Goal: Information Seeking & Learning: Learn about a topic

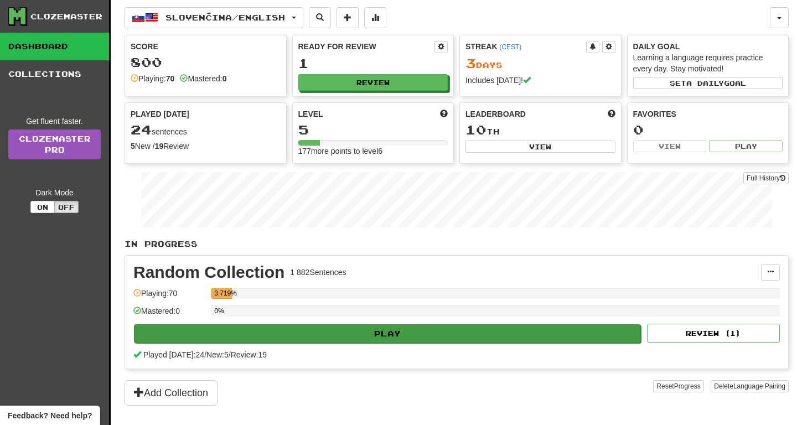
scroll to position [120, 0]
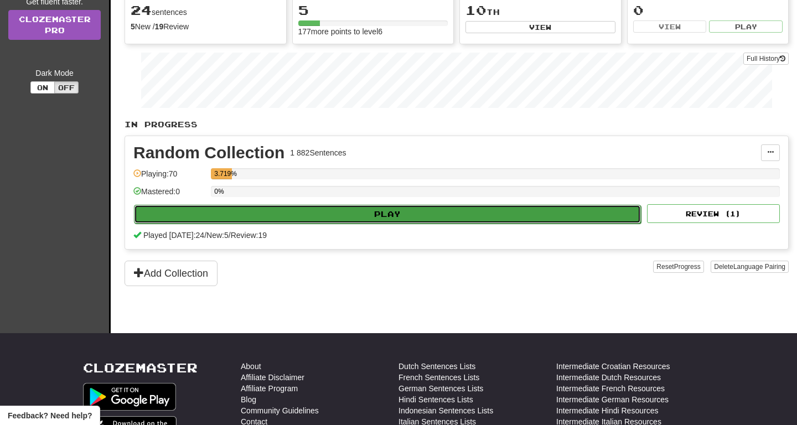
click at [316, 218] on button "Play" at bounding box center [387, 214] width 507 height 19
select select "**"
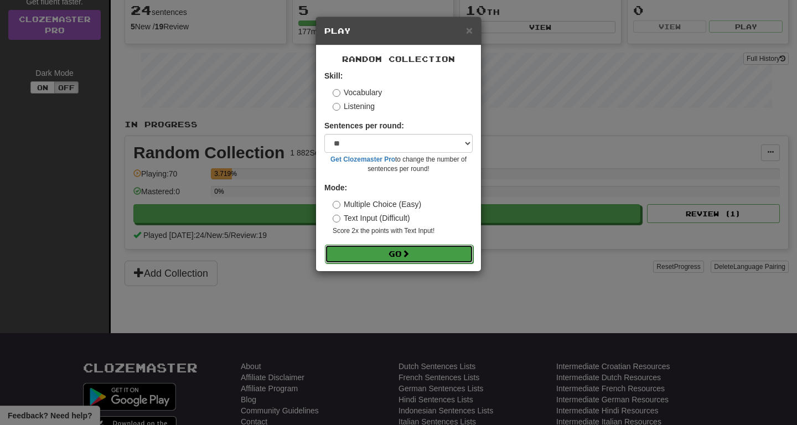
click at [372, 254] on button "Go" at bounding box center [399, 254] width 148 height 19
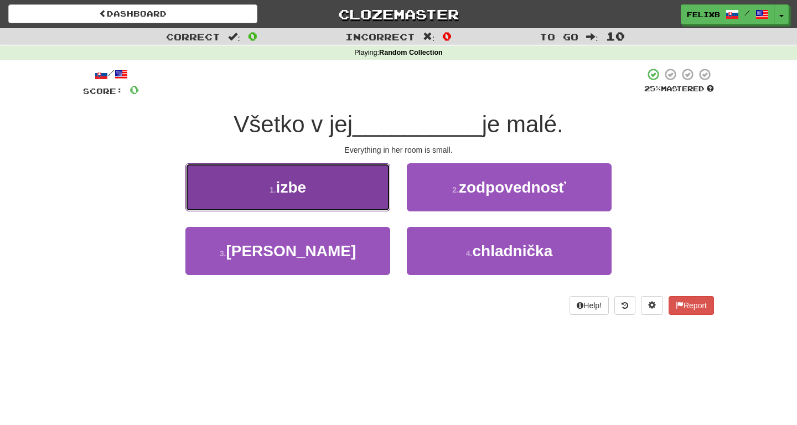
click at [320, 188] on button "1 . izbe" at bounding box center [287, 187] width 205 height 48
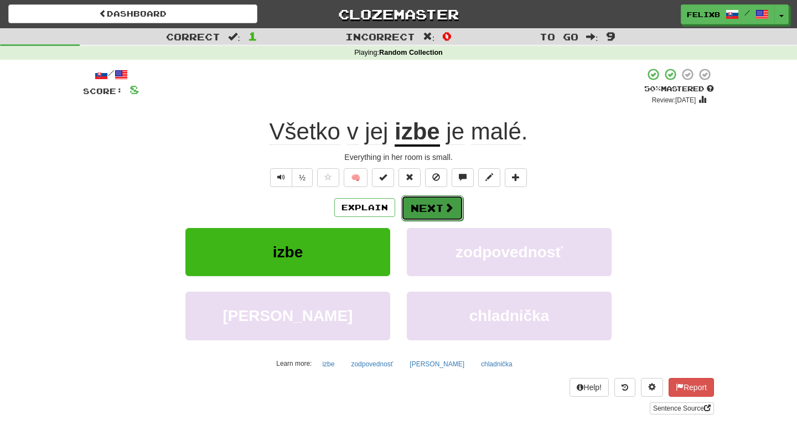
click at [428, 208] on button "Next" at bounding box center [432, 207] width 62 height 25
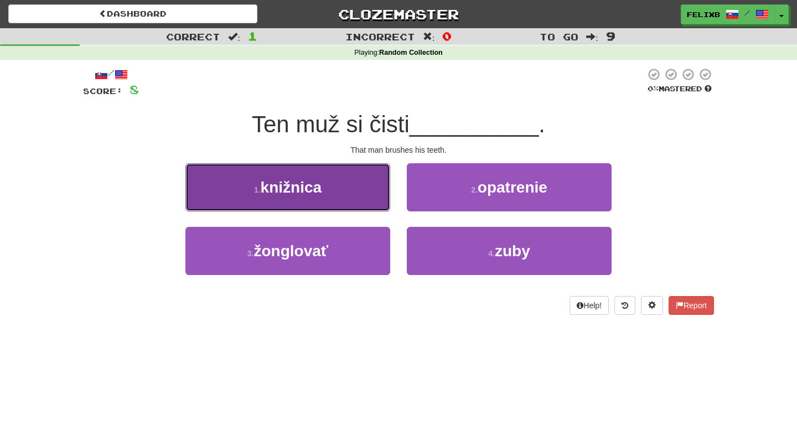
click at [323, 184] on button "1 . knižnica" at bounding box center [287, 187] width 205 height 48
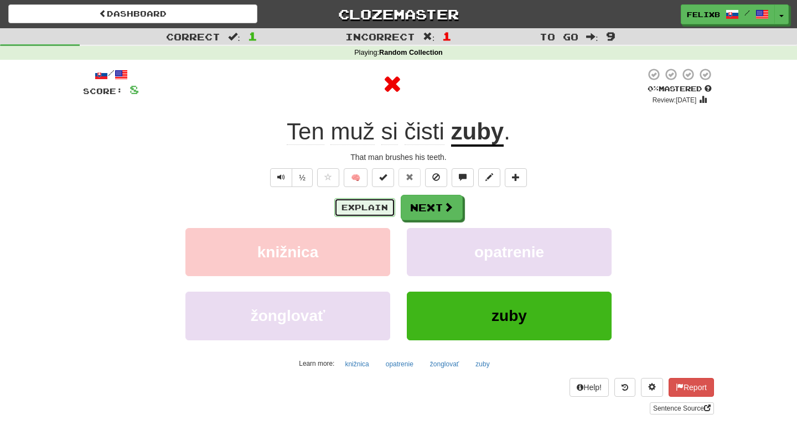
click at [351, 217] on button "Explain" at bounding box center [364, 207] width 61 height 19
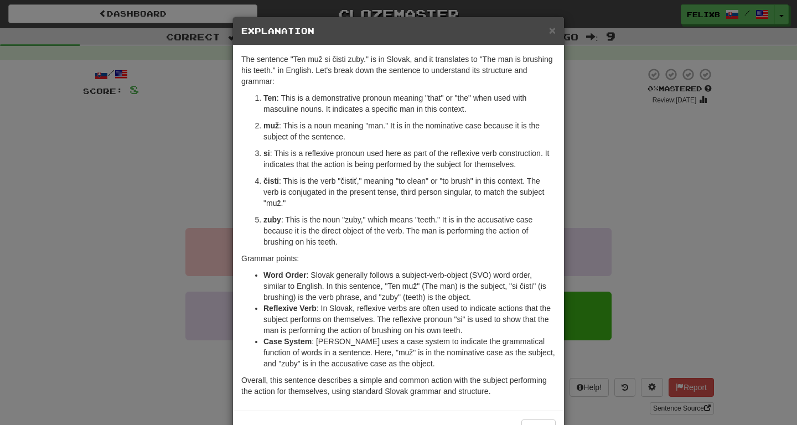
click at [678, 167] on div "× Explanation The sentence "Ten muž si čisti zuby." is in Slovak, and it transl…" at bounding box center [398, 212] width 797 height 425
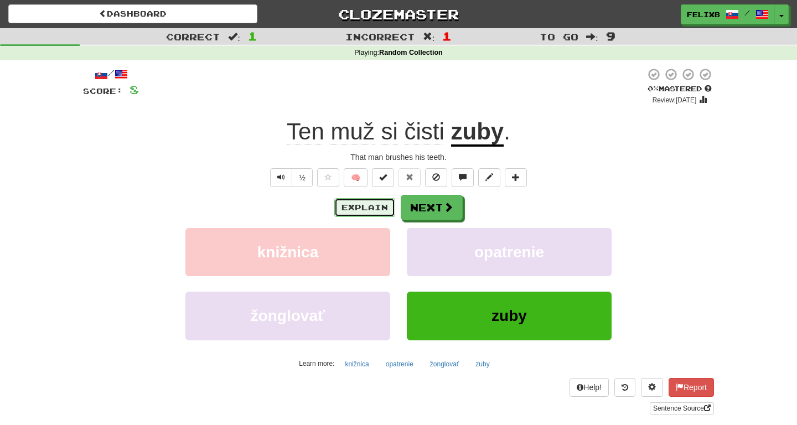
click at [371, 201] on button "Explain" at bounding box center [364, 207] width 61 height 19
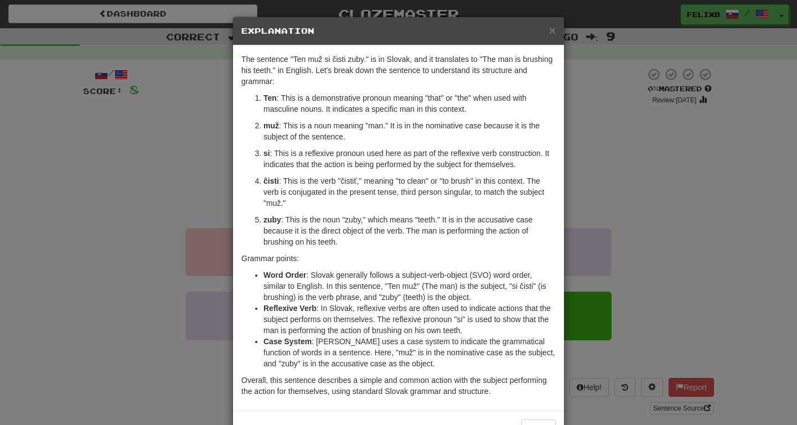
click at [692, 152] on div "× Explanation The sentence "Ten muž si čisti zuby." is in Slovak, and it transl…" at bounding box center [398, 212] width 797 height 425
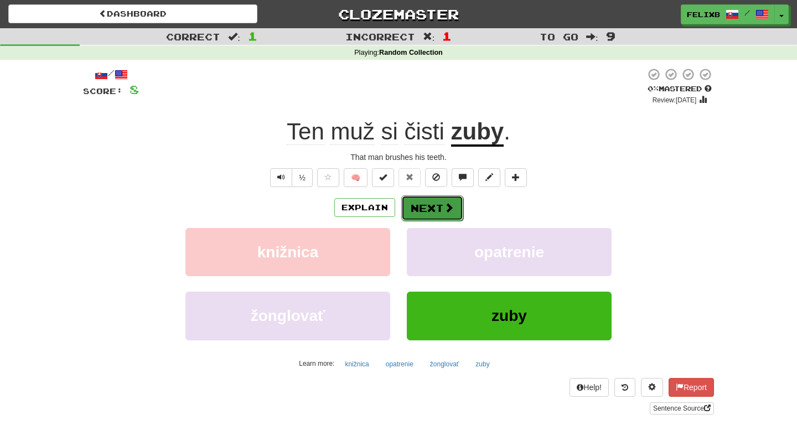
click at [439, 212] on button "Next" at bounding box center [432, 207] width 62 height 25
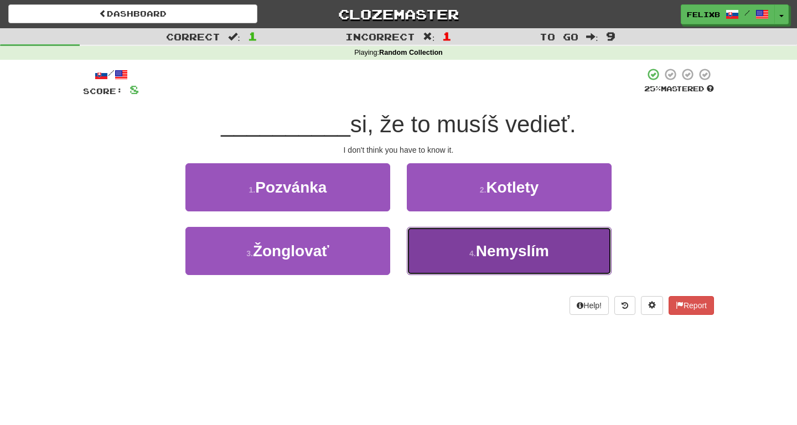
click at [555, 257] on button "4 . Nemyslím" at bounding box center [509, 251] width 205 height 48
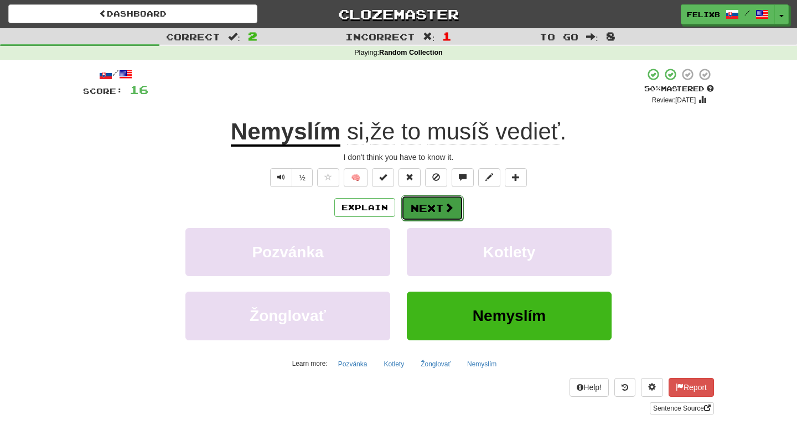
click at [428, 205] on button "Next" at bounding box center [432, 207] width 62 height 25
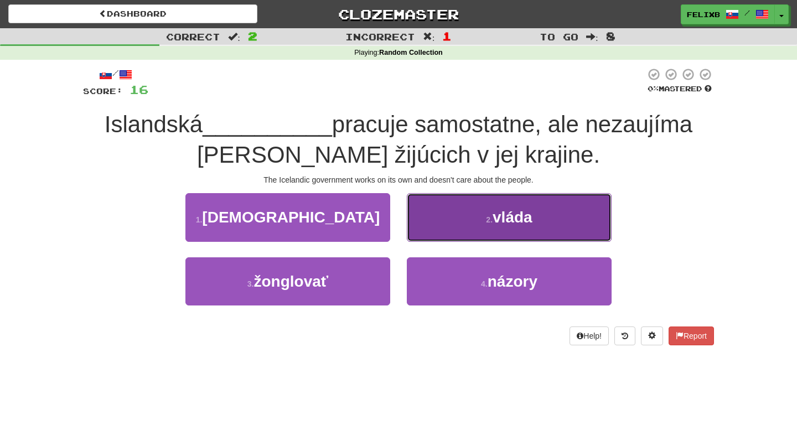
click at [463, 214] on button "2 . vláda" at bounding box center [509, 217] width 205 height 48
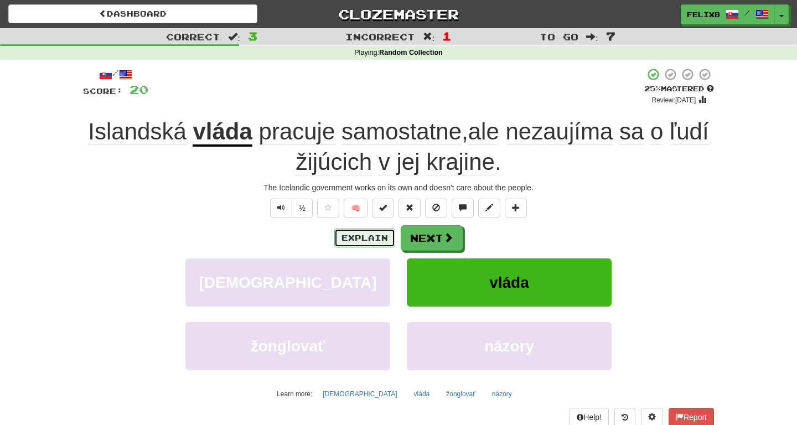
click at [377, 235] on button "Explain" at bounding box center [364, 238] width 61 height 19
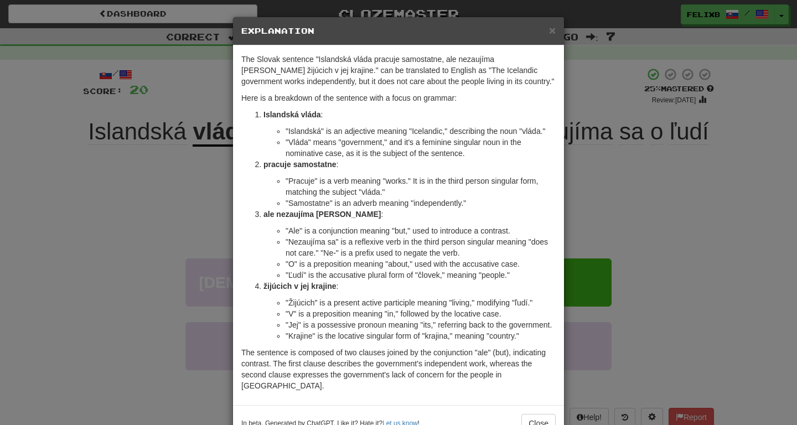
click at [714, 219] on div "× Explanation The Slovak sentence "Islandská vláda pracuje samostatne, ale neza…" at bounding box center [398, 212] width 797 height 425
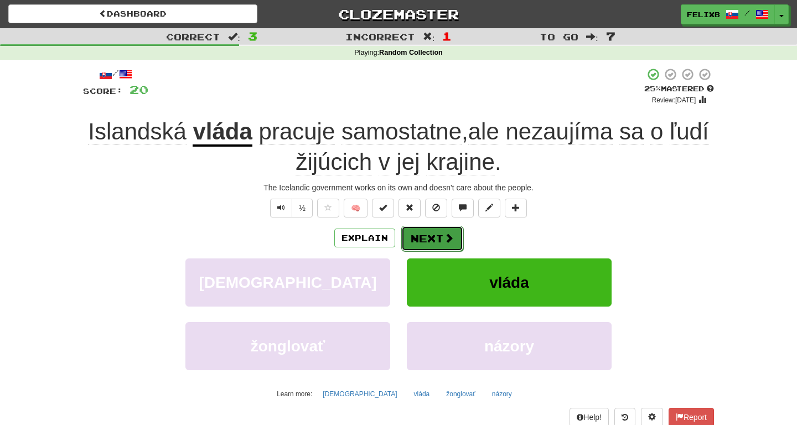
click at [435, 241] on button "Next" at bounding box center [432, 238] width 62 height 25
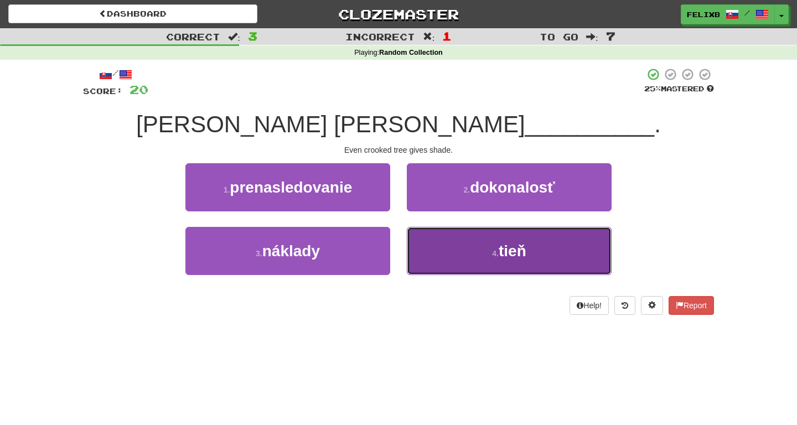
click at [468, 257] on button "4 . tieň" at bounding box center [509, 251] width 205 height 48
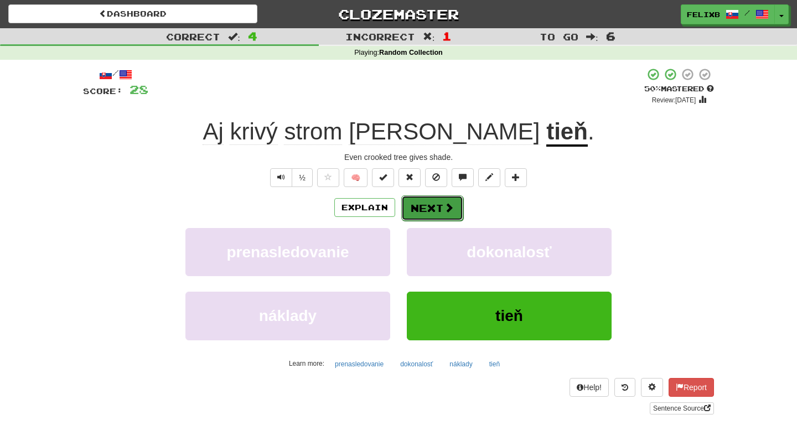
click at [424, 209] on button "Next" at bounding box center [432, 207] width 62 height 25
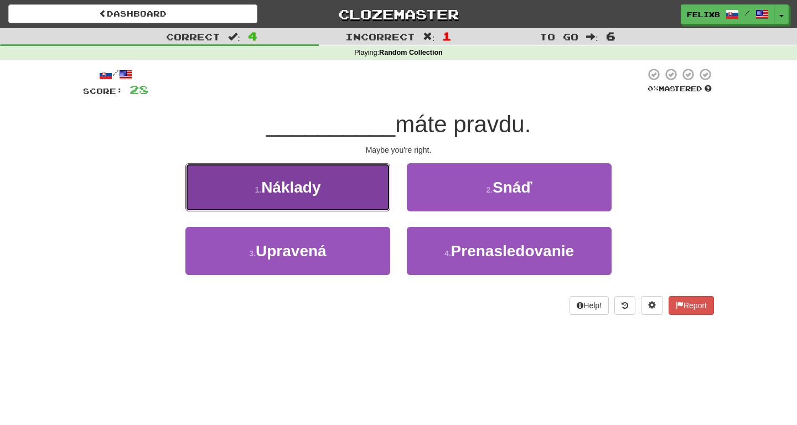
click at [239, 182] on button "1 . Náklady" at bounding box center [287, 187] width 205 height 48
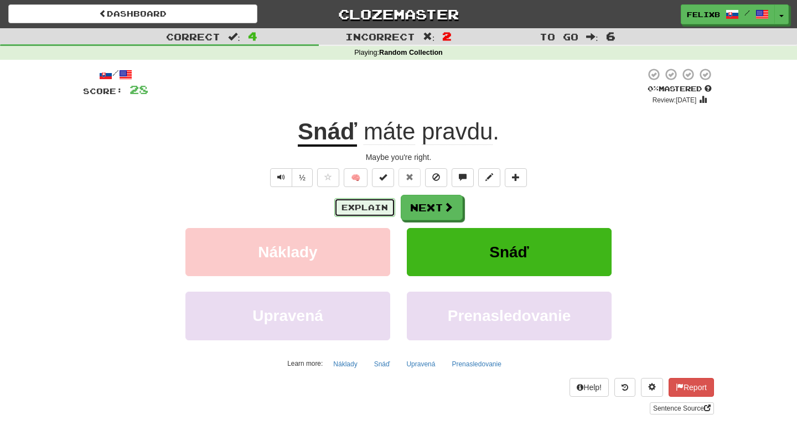
click at [366, 213] on button "Explain" at bounding box center [364, 207] width 61 height 19
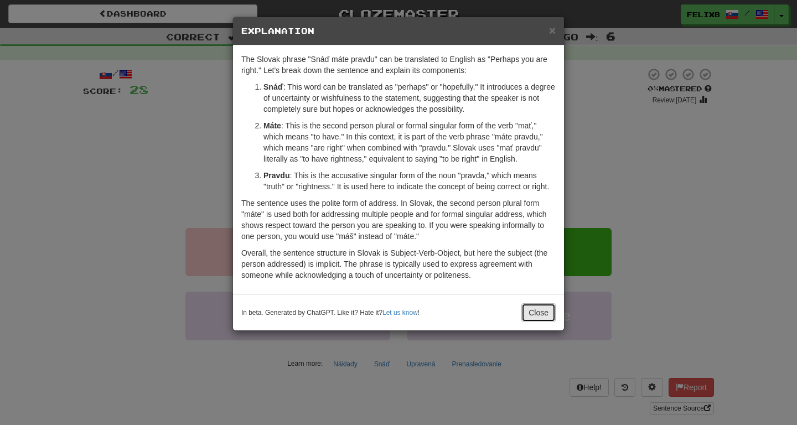
click at [548, 313] on button "Close" at bounding box center [539, 312] width 34 height 19
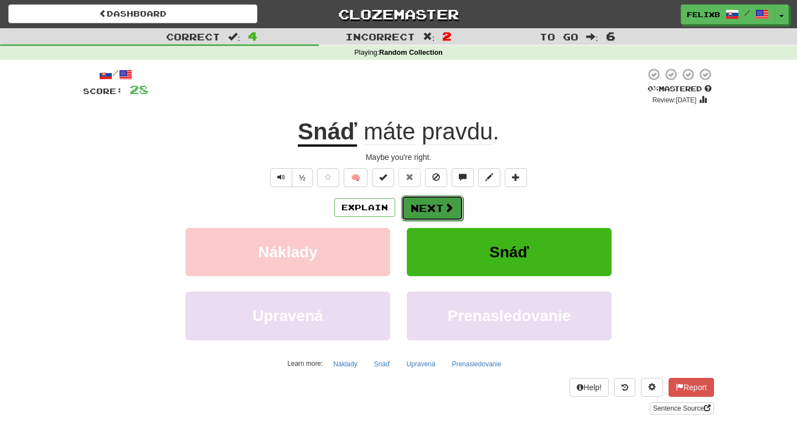
click at [446, 207] on span at bounding box center [449, 208] width 10 height 10
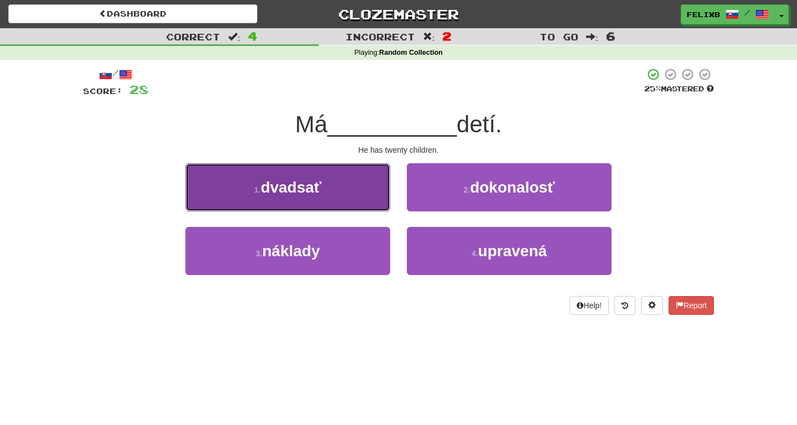
click at [339, 185] on button "1 . dvadsať" at bounding box center [287, 187] width 205 height 48
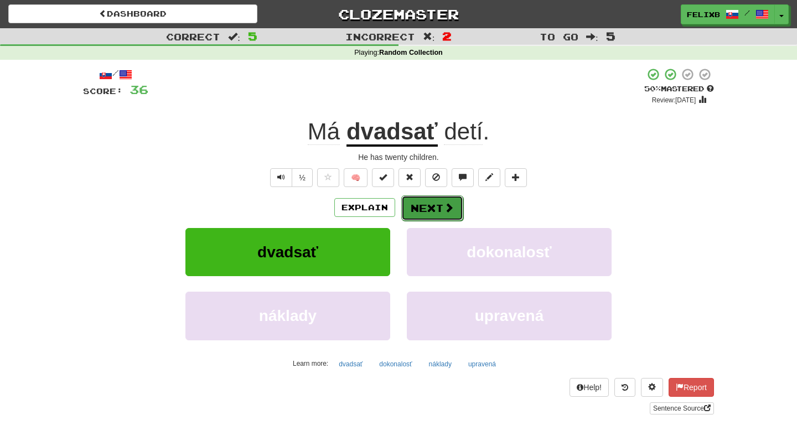
click at [437, 210] on button "Next" at bounding box center [432, 207] width 62 height 25
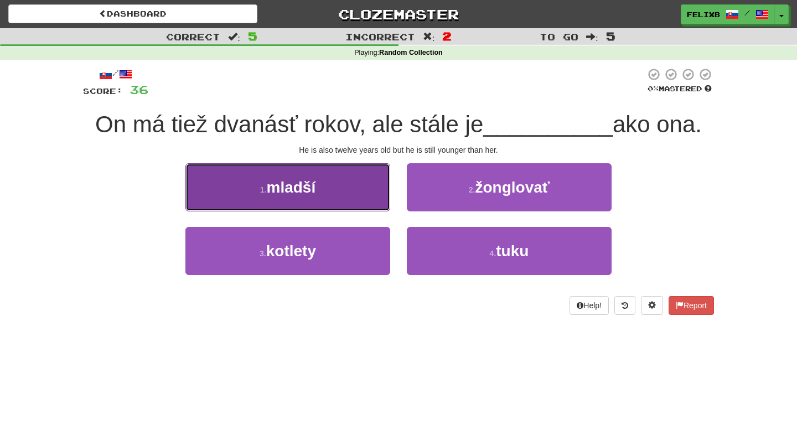
click at [364, 190] on button "1 . mladší" at bounding box center [287, 187] width 205 height 48
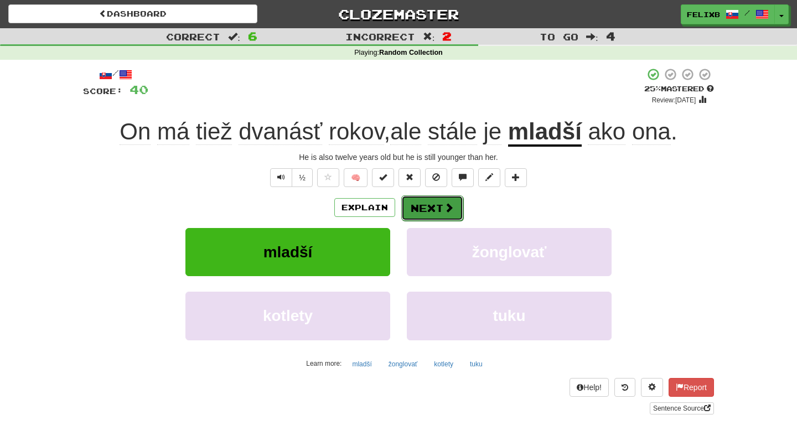
click at [433, 218] on button "Next" at bounding box center [432, 207] width 62 height 25
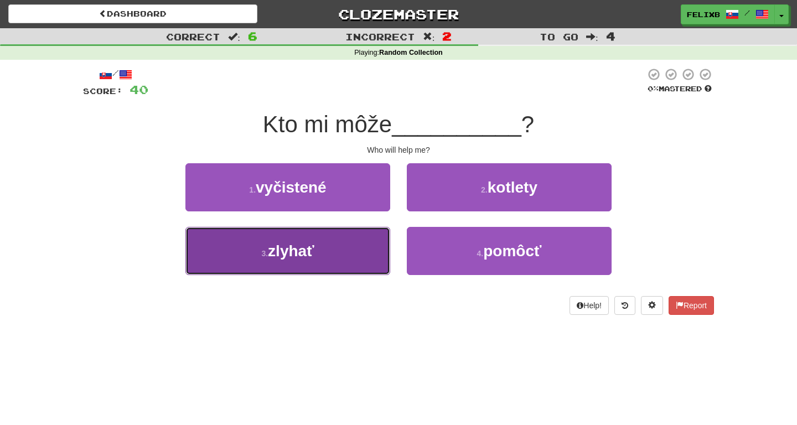
click at [371, 262] on button "3 . zlyhať" at bounding box center [287, 251] width 205 height 48
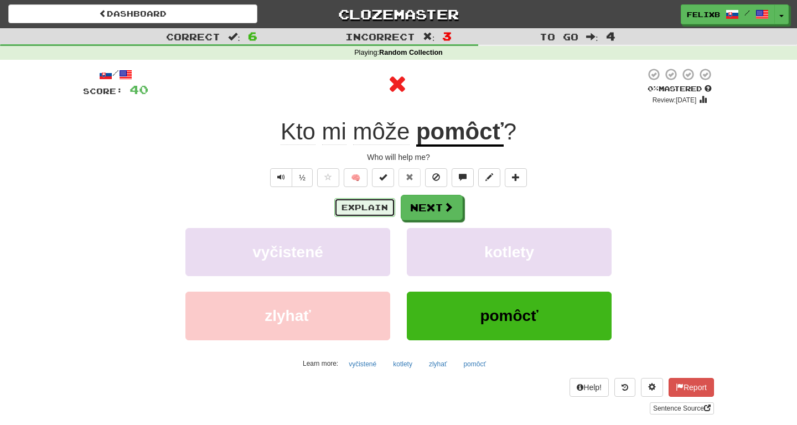
click at [362, 206] on button "Explain" at bounding box center [364, 207] width 61 height 19
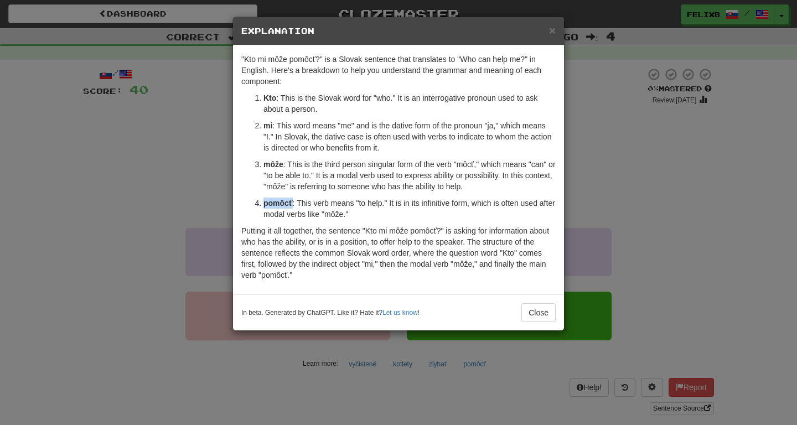
drag, startPoint x: 293, startPoint y: 204, endPoint x: 259, endPoint y: 204, distance: 33.8
click at [264, 204] on li "pomôcť : This verb means "to help." It is in its infinitive form, which is ofte…" at bounding box center [410, 209] width 292 height 22
copy strong "pomôcť"
click at [534, 323] on div "In beta. Generated by ChatGPT. Like it? Hate it? Let us know ! Close" at bounding box center [398, 313] width 331 height 36
click at [533, 313] on button "Close" at bounding box center [539, 312] width 34 height 19
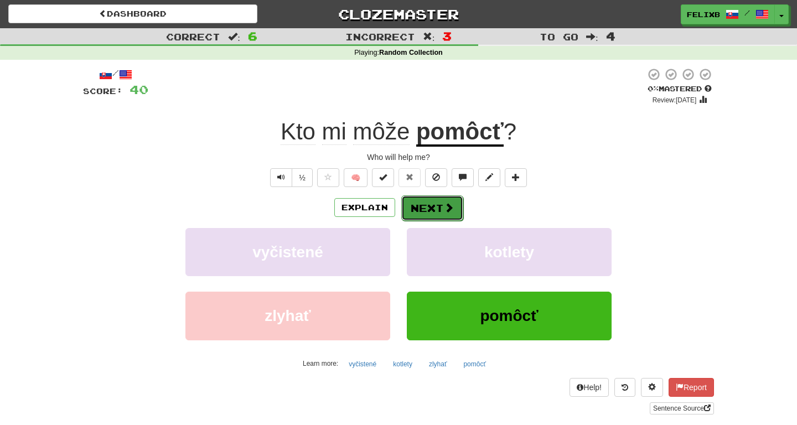
click at [438, 209] on button "Next" at bounding box center [432, 207] width 62 height 25
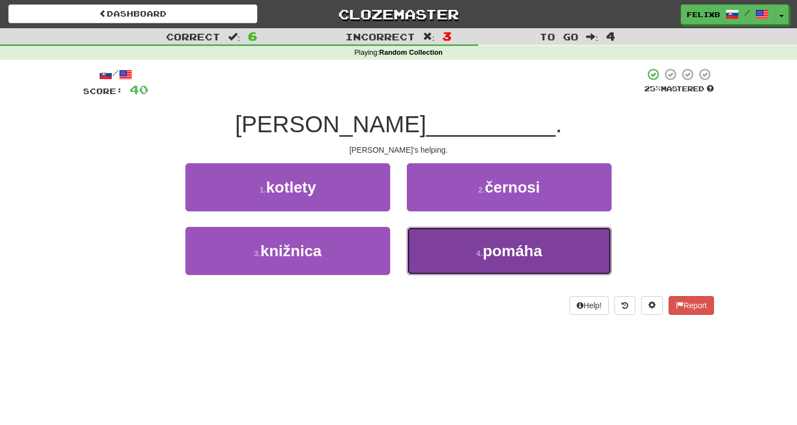
click at [508, 253] on span "pomáha" at bounding box center [512, 250] width 59 height 17
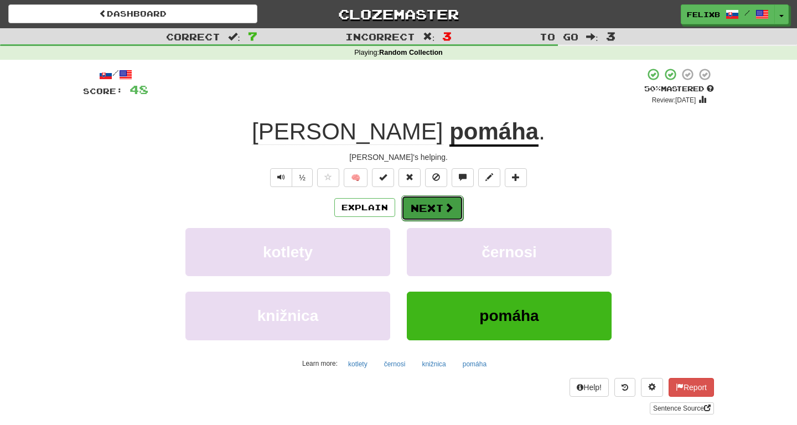
click at [447, 213] on span at bounding box center [449, 208] width 10 height 10
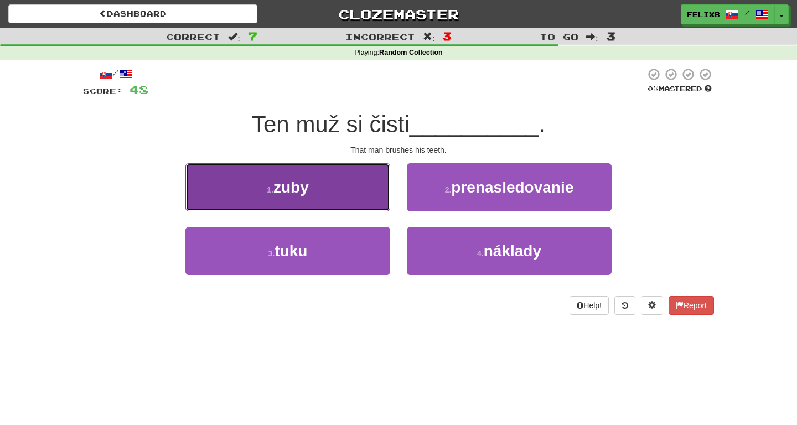
click at [367, 192] on button "1 . zuby" at bounding box center [287, 187] width 205 height 48
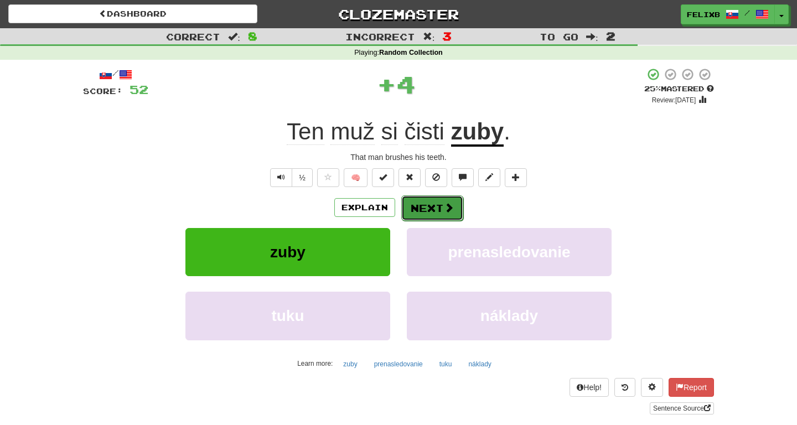
click at [442, 208] on button "Next" at bounding box center [432, 207] width 62 height 25
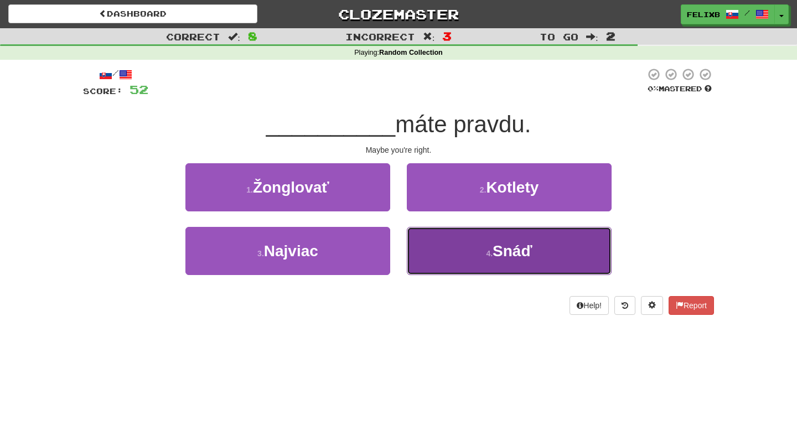
click at [480, 259] on button "4 . Snáď" at bounding box center [509, 251] width 205 height 48
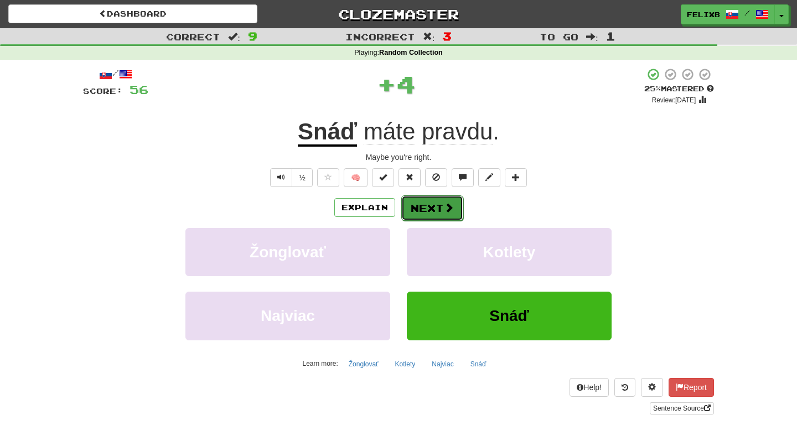
click at [435, 203] on button "Next" at bounding box center [432, 207] width 62 height 25
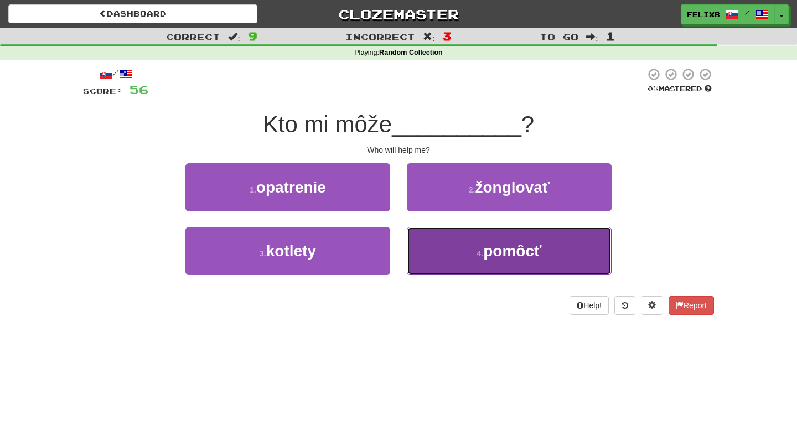
click at [490, 257] on span "pomôcť" at bounding box center [512, 250] width 58 height 17
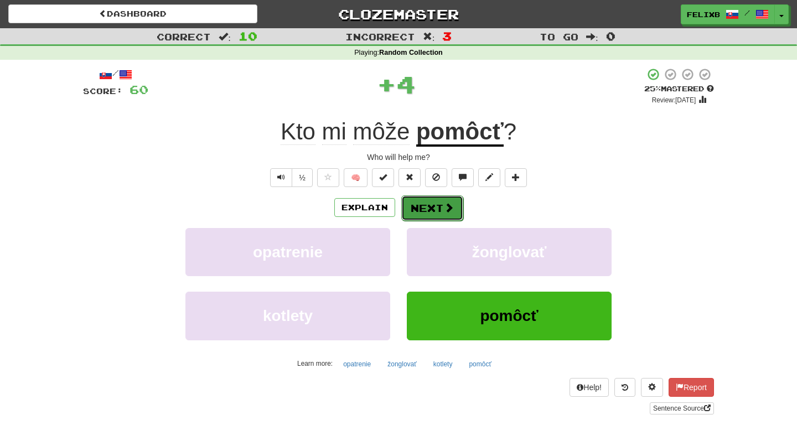
click at [426, 205] on button "Next" at bounding box center [432, 207] width 62 height 25
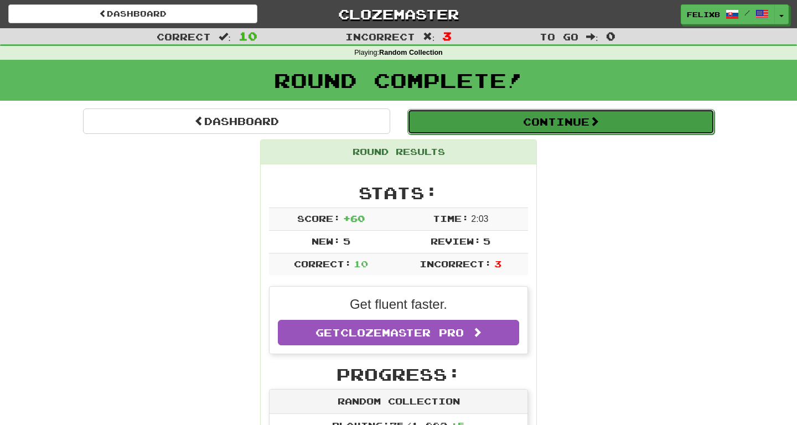
click at [473, 115] on button "Continue" at bounding box center [560, 121] width 307 height 25
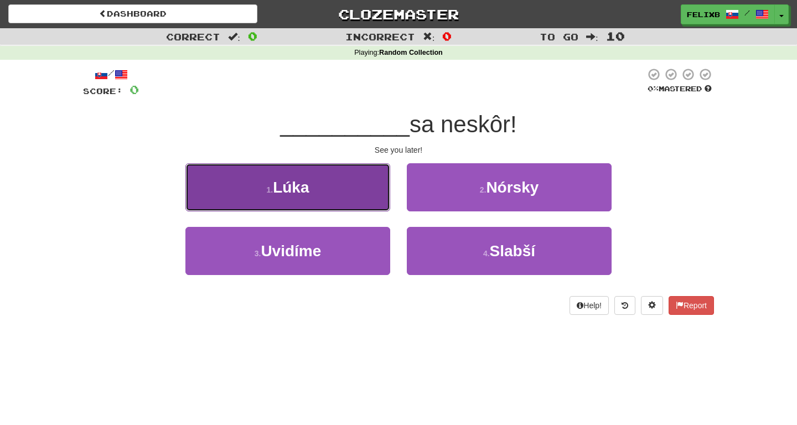
click at [355, 192] on button "1 . Lúka" at bounding box center [287, 187] width 205 height 48
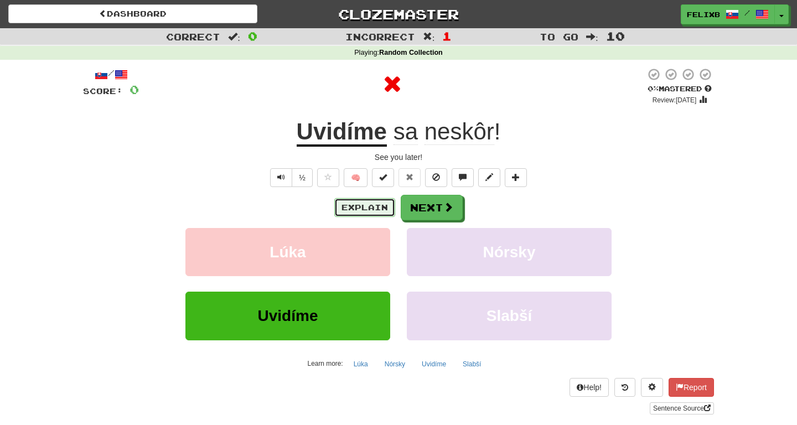
click at [367, 201] on button "Explain" at bounding box center [364, 207] width 61 height 19
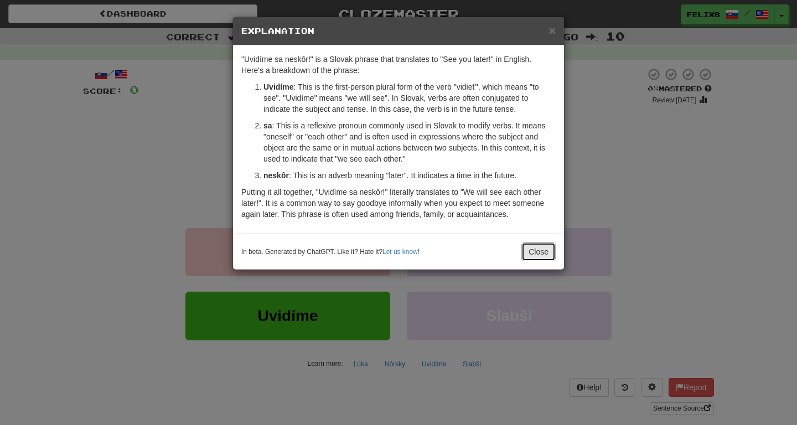
click at [552, 257] on button "Close" at bounding box center [539, 251] width 34 height 19
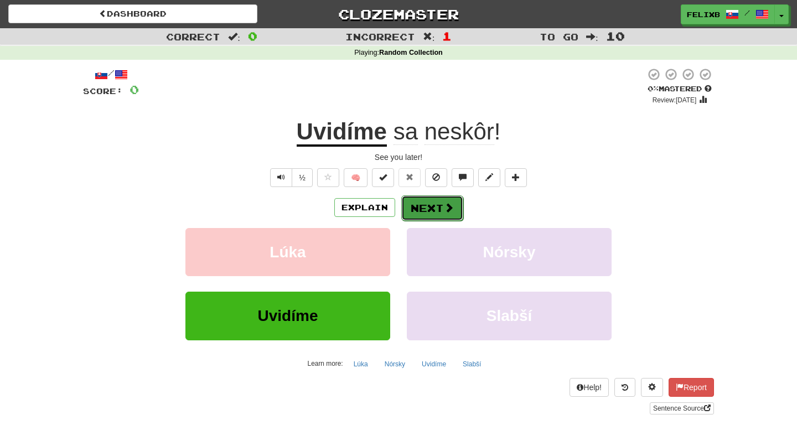
click at [425, 207] on button "Next" at bounding box center [432, 207] width 62 height 25
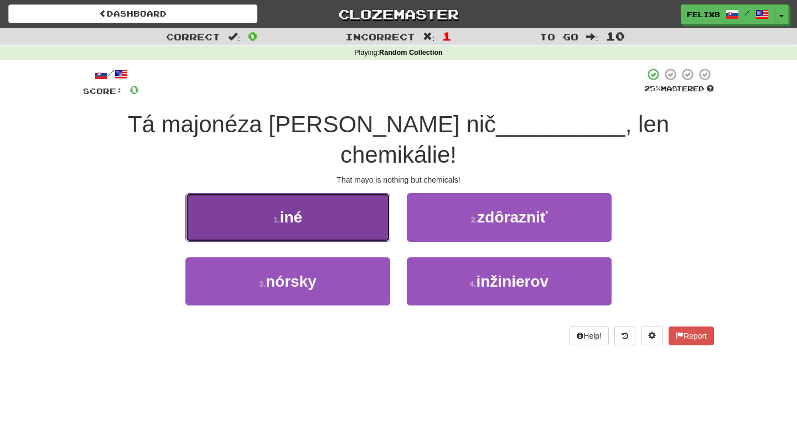
click at [340, 199] on button "1 . iné" at bounding box center [287, 217] width 205 height 48
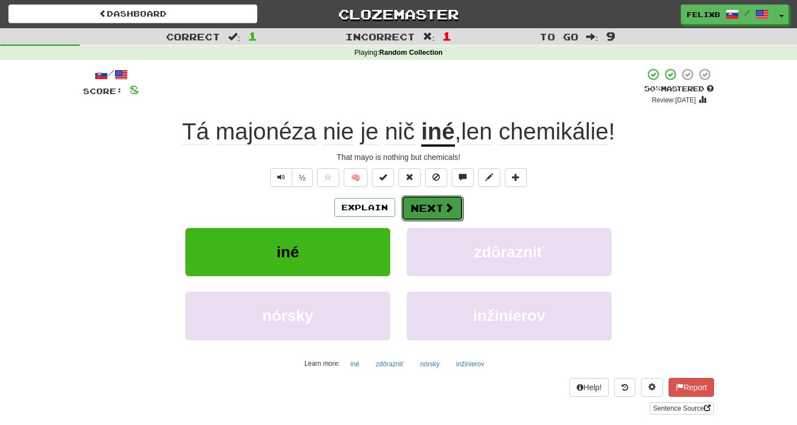
click at [454, 209] on button "Next" at bounding box center [432, 207] width 62 height 25
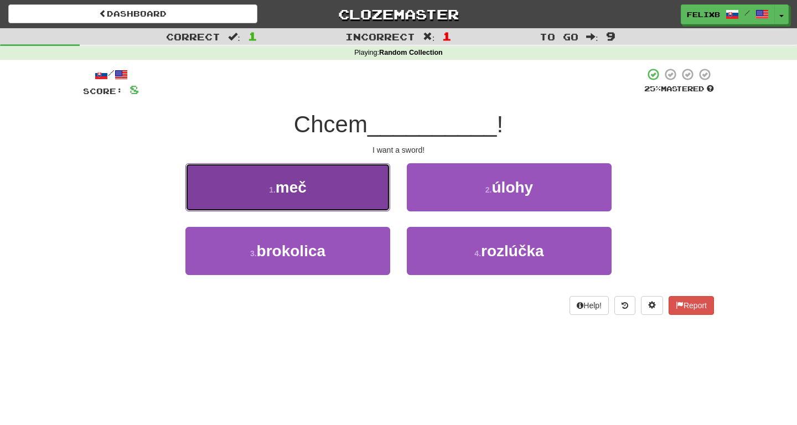
click at [369, 191] on button "1 . meč" at bounding box center [287, 187] width 205 height 48
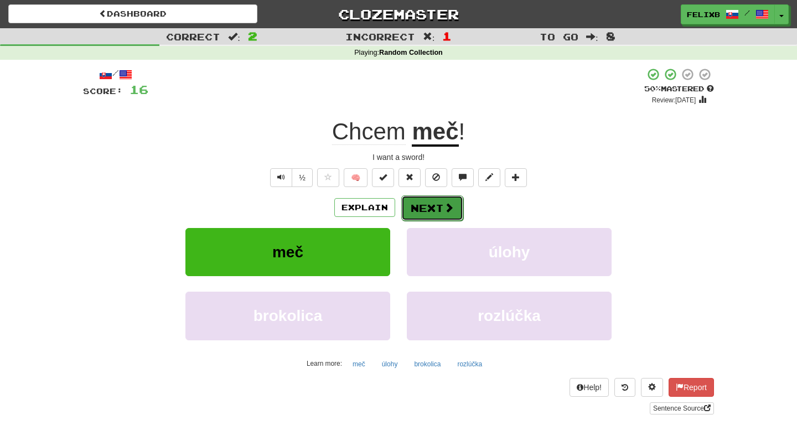
click at [424, 203] on button "Next" at bounding box center [432, 207] width 62 height 25
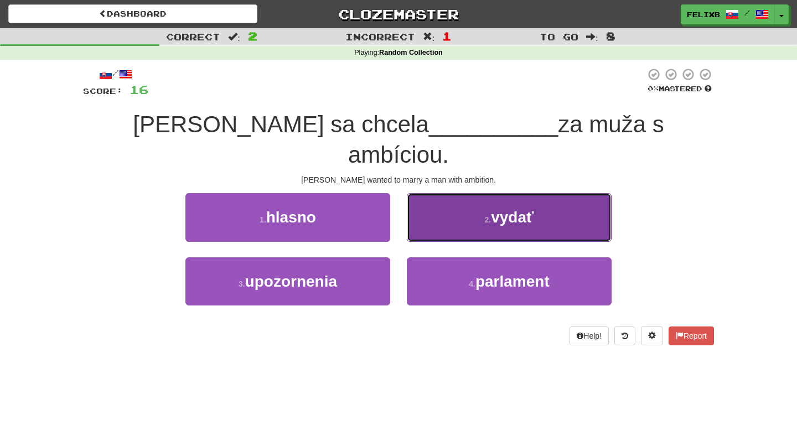
click at [509, 209] on span "vydať" at bounding box center [512, 217] width 43 height 17
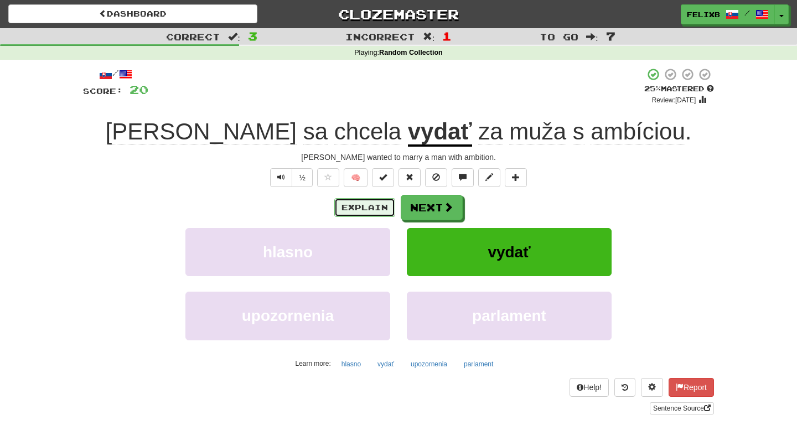
click at [372, 210] on button "Explain" at bounding box center [364, 207] width 61 height 19
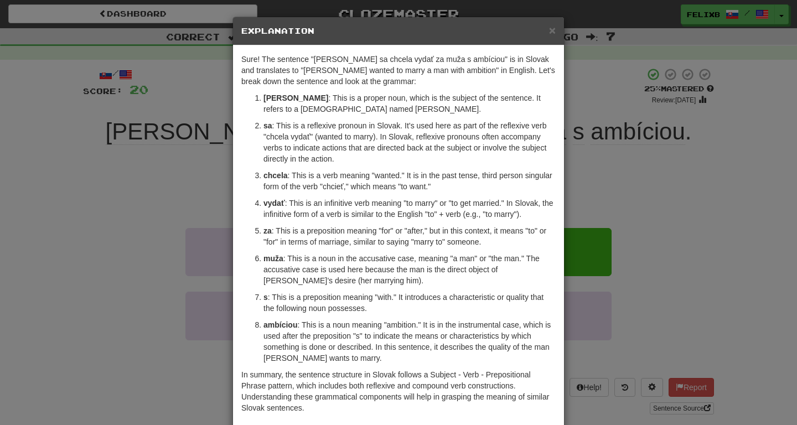
click at [678, 187] on div "× Explanation Sure! The sentence "Mary sa chcela vydať za muža s ambíciou" is i…" at bounding box center [398, 212] width 797 height 425
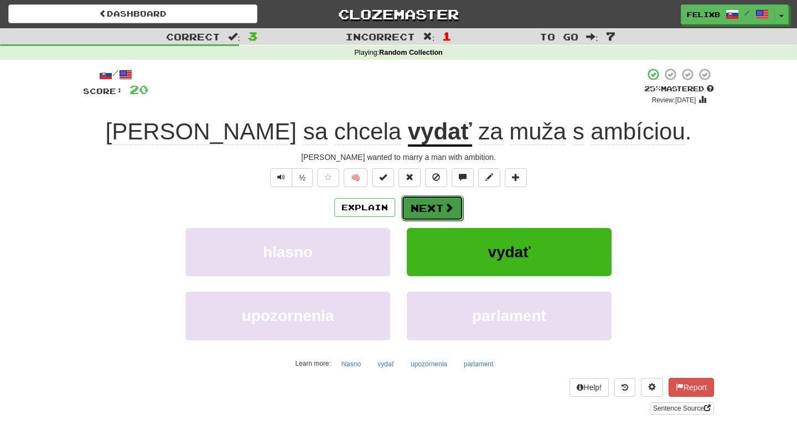
click at [431, 202] on button "Next" at bounding box center [432, 207] width 62 height 25
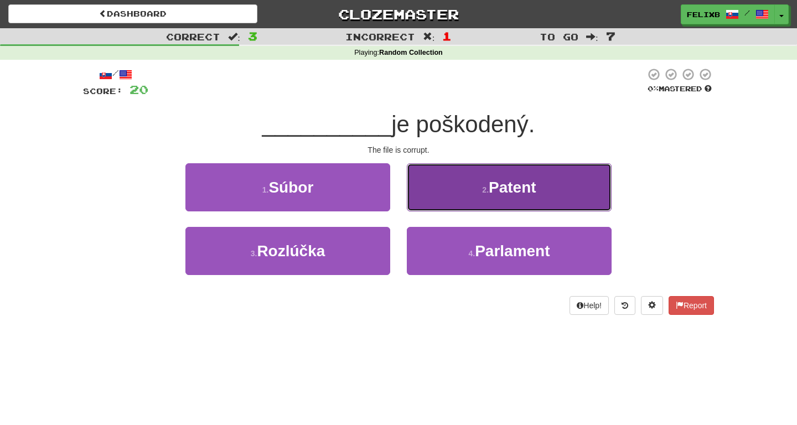
click at [550, 189] on button "2 . Patent" at bounding box center [509, 187] width 205 height 48
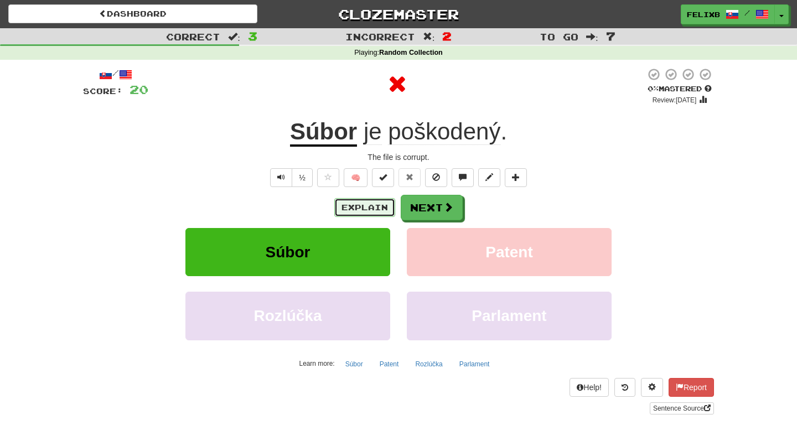
click at [362, 209] on button "Explain" at bounding box center [364, 207] width 61 height 19
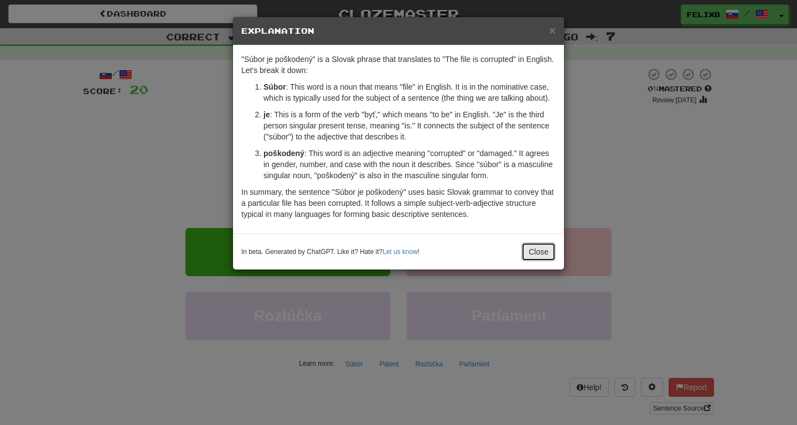
click at [536, 248] on button "Close" at bounding box center [539, 251] width 34 height 19
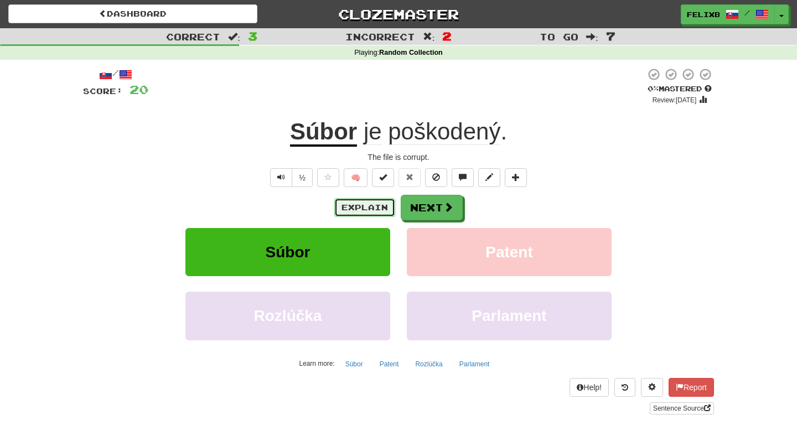
click at [385, 207] on button "Explain" at bounding box center [364, 207] width 61 height 19
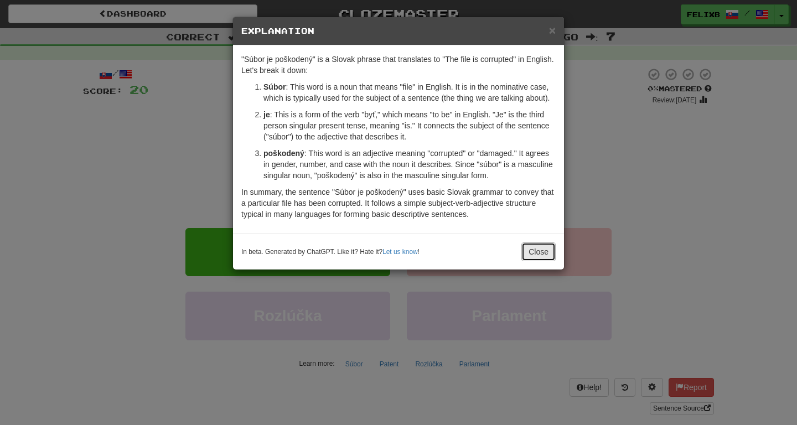
click at [542, 246] on button "Close" at bounding box center [539, 251] width 34 height 19
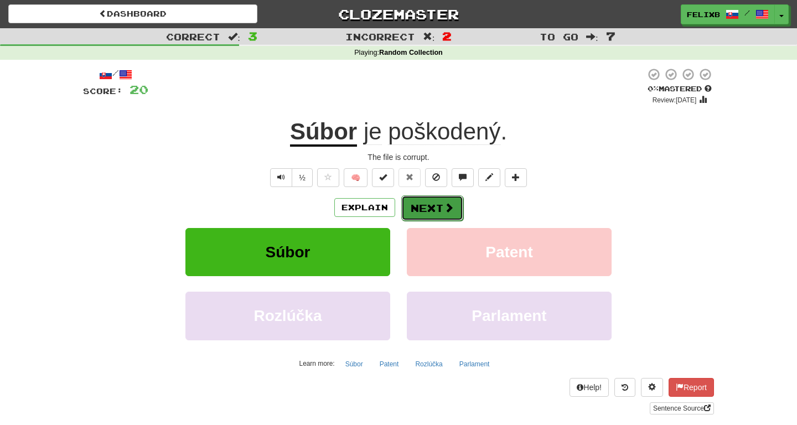
click at [449, 201] on button "Next" at bounding box center [432, 207] width 62 height 25
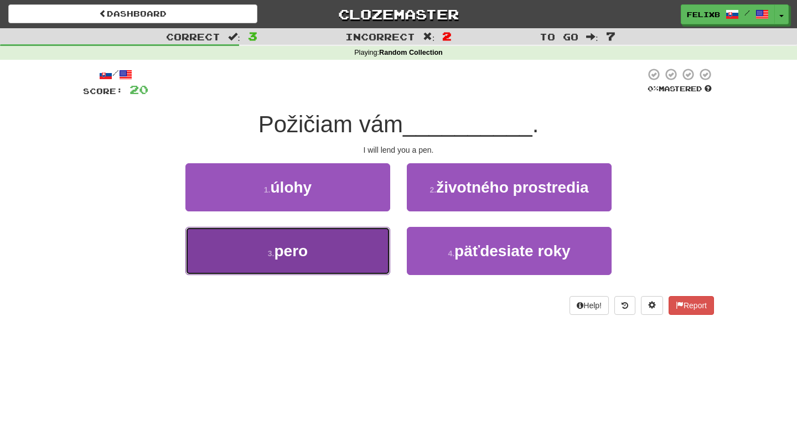
click at [380, 247] on button "3 . pero" at bounding box center [287, 251] width 205 height 48
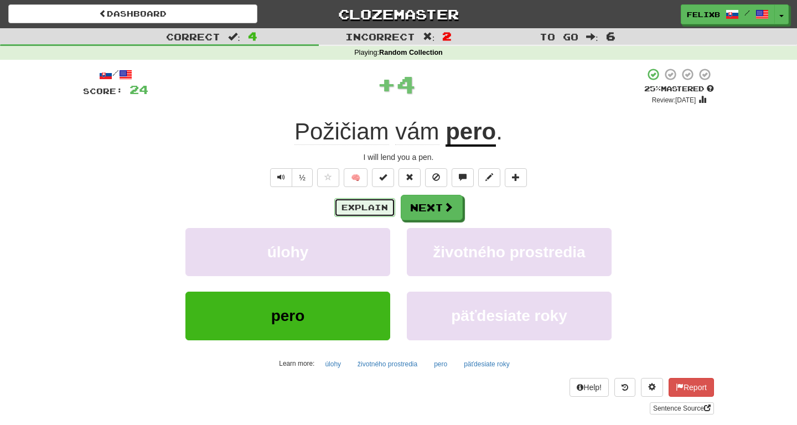
click at [362, 213] on button "Explain" at bounding box center [364, 207] width 61 height 19
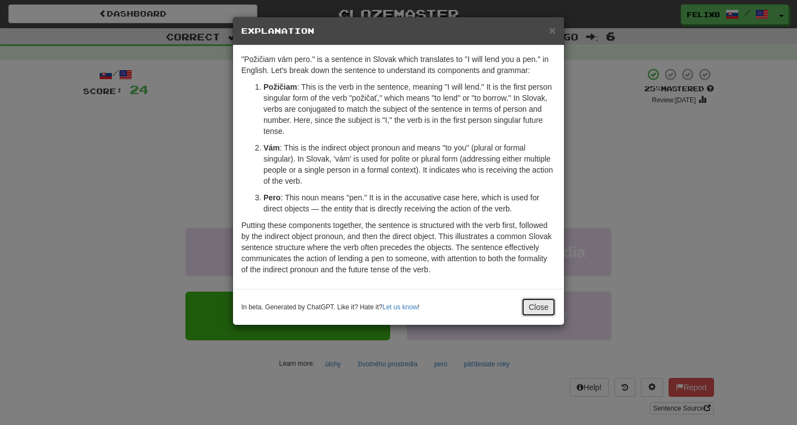
click at [537, 306] on button "Close" at bounding box center [539, 307] width 34 height 19
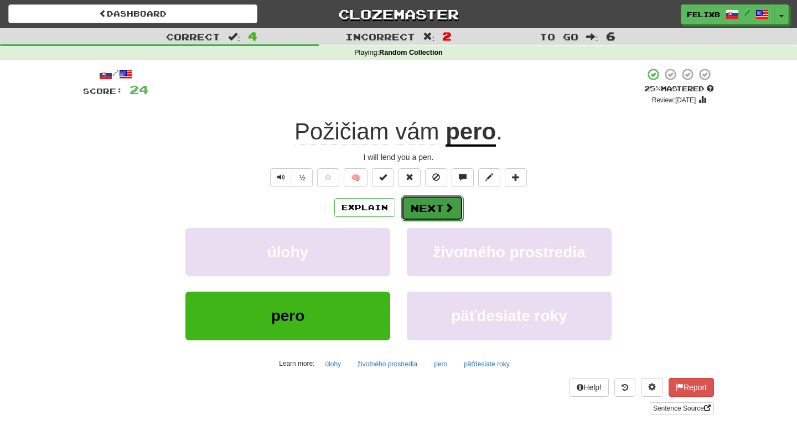
click at [432, 218] on button "Next" at bounding box center [432, 207] width 62 height 25
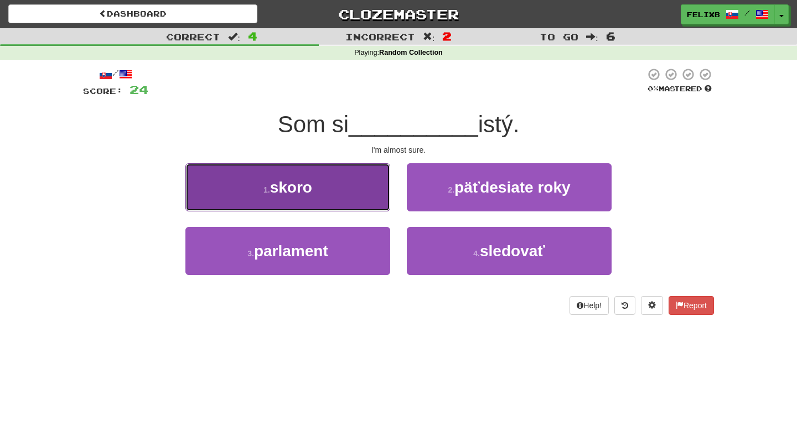
click at [318, 199] on button "1 . skoro" at bounding box center [287, 187] width 205 height 48
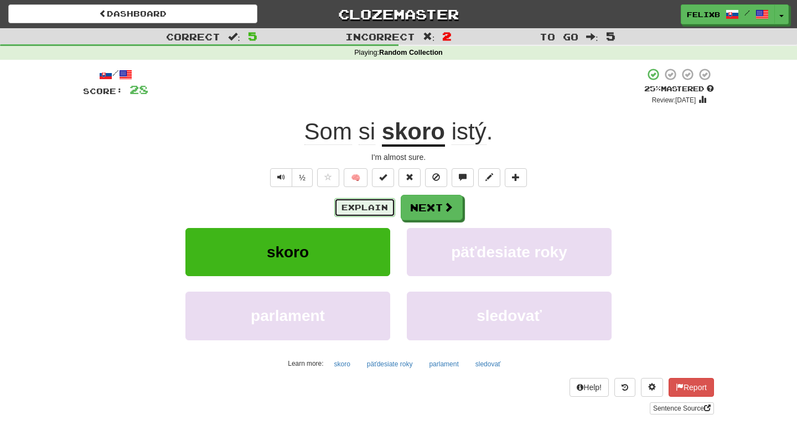
click at [376, 208] on button "Explain" at bounding box center [364, 207] width 61 height 19
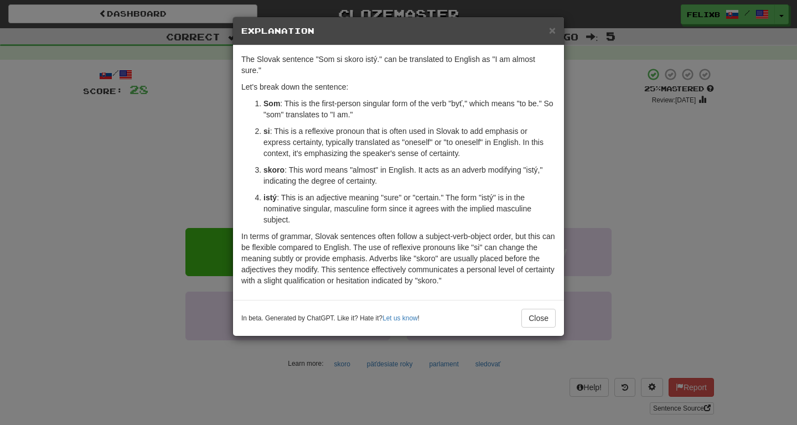
click at [665, 172] on div "× Explanation The Slovak sentence "Som si skoro istý." can be translated to Eng…" at bounding box center [398, 212] width 797 height 425
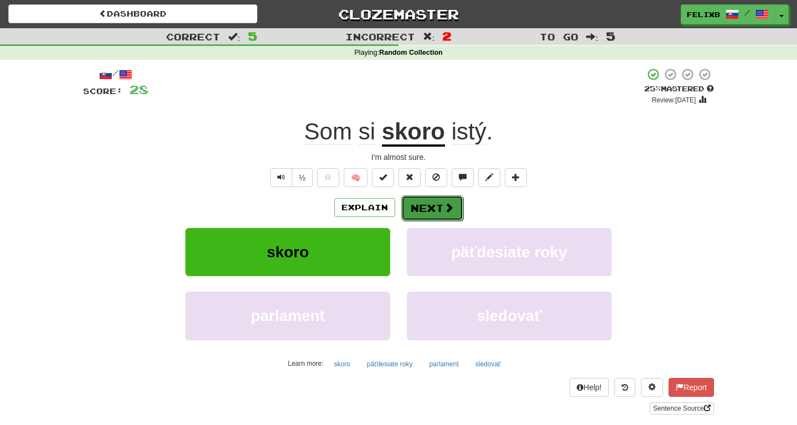
click at [452, 207] on span at bounding box center [449, 208] width 10 height 10
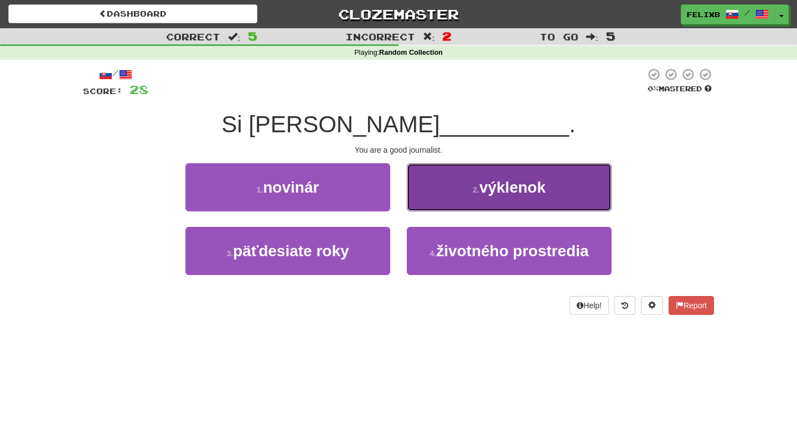
click at [562, 203] on button "2 . výklenok" at bounding box center [509, 187] width 205 height 48
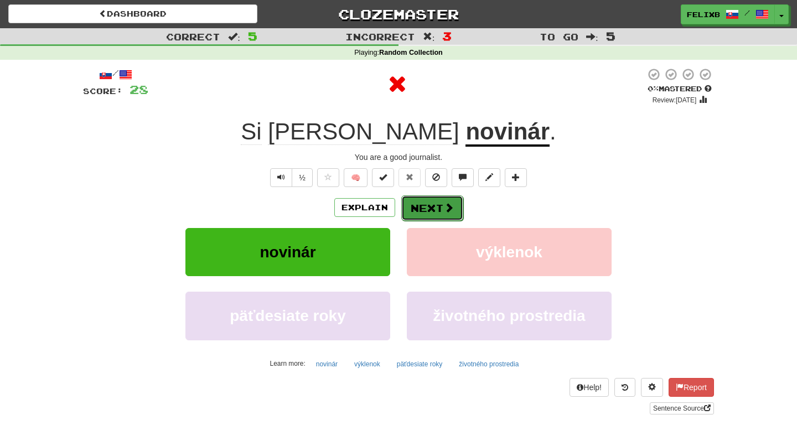
click at [443, 203] on button "Next" at bounding box center [432, 207] width 62 height 25
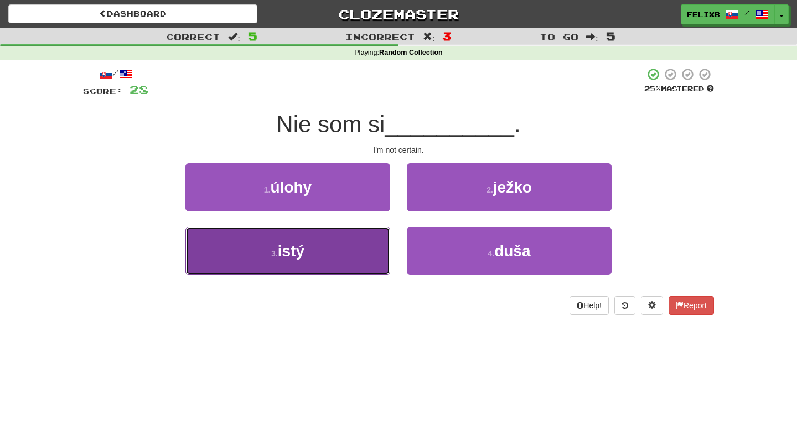
click at [317, 251] on button "3 . istý" at bounding box center [287, 251] width 205 height 48
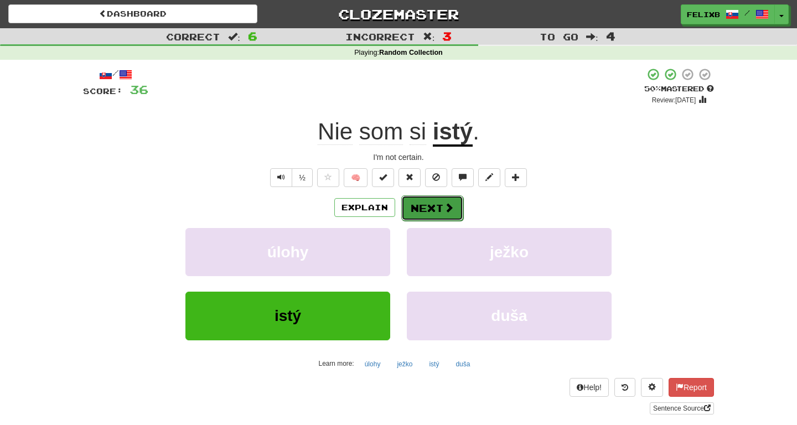
click at [447, 204] on span at bounding box center [449, 208] width 10 height 10
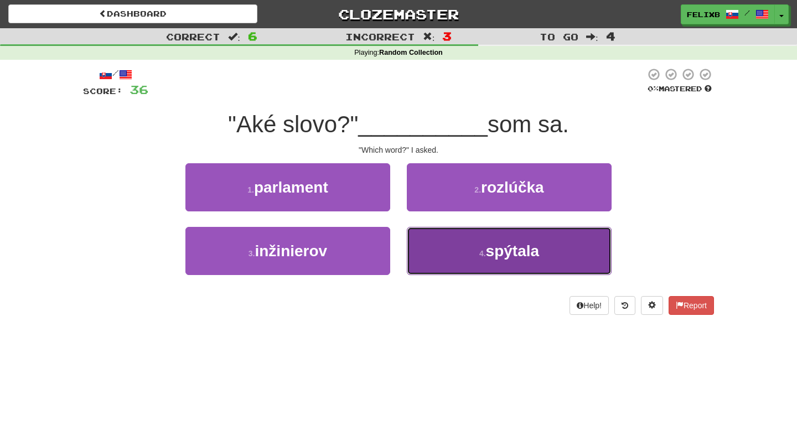
click at [457, 269] on button "4 . spýtala" at bounding box center [509, 251] width 205 height 48
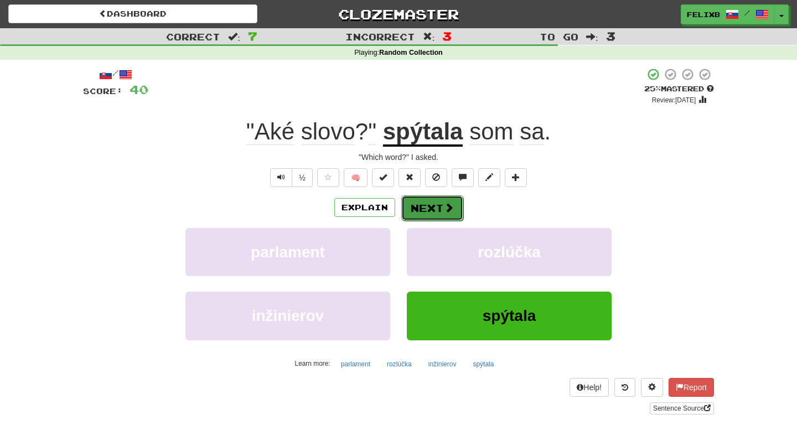
click at [441, 208] on button "Next" at bounding box center [432, 207] width 62 height 25
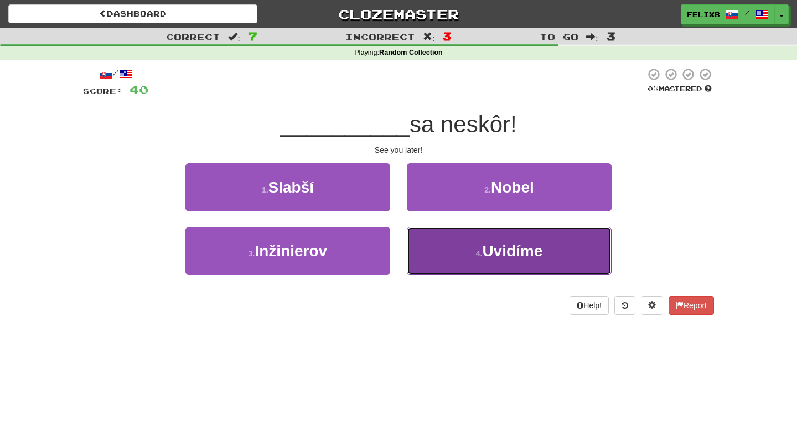
click at [579, 246] on button "4 . Uvidíme" at bounding box center [509, 251] width 205 height 48
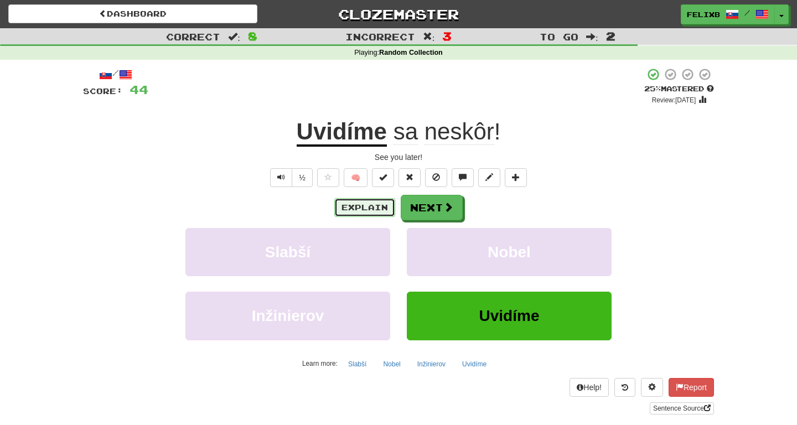
click at [362, 207] on button "Explain" at bounding box center [364, 207] width 61 height 19
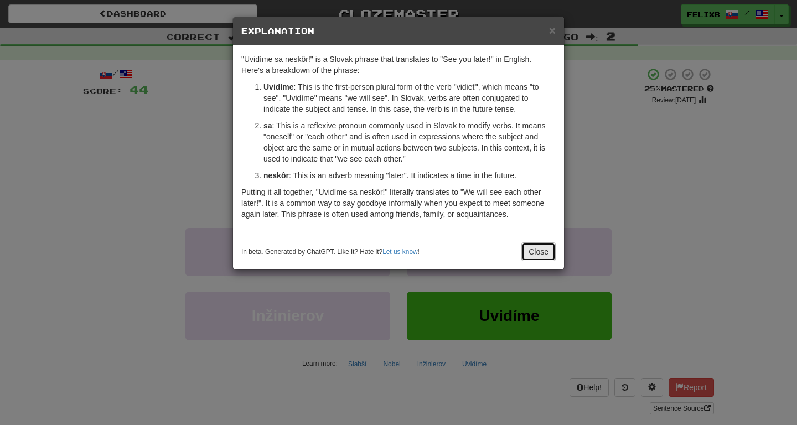
click at [533, 259] on button "Close" at bounding box center [539, 251] width 34 height 19
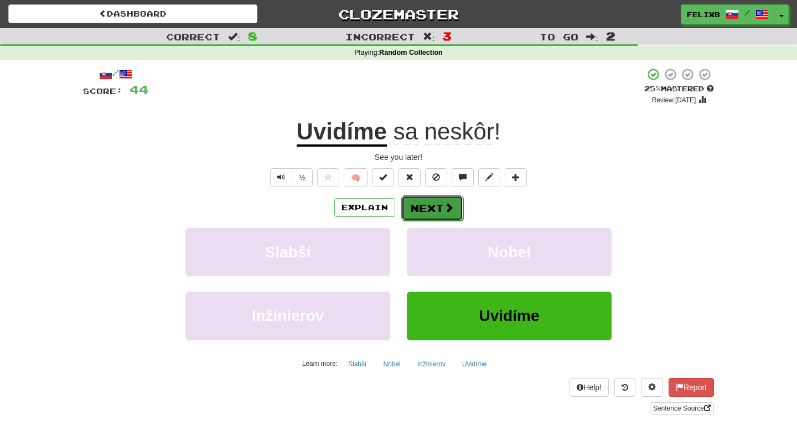
click at [427, 212] on button "Next" at bounding box center [432, 207] width 62 height 25
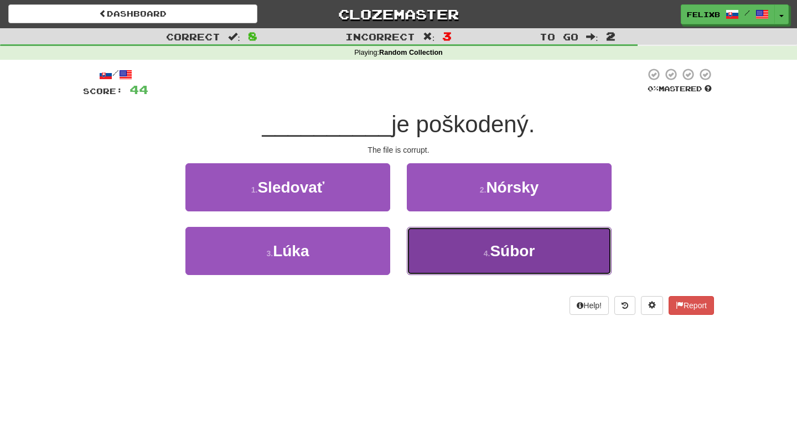
click at [579, 246] on button "4 . Súbor" at bounding box center [509, 251] width 205 height 48
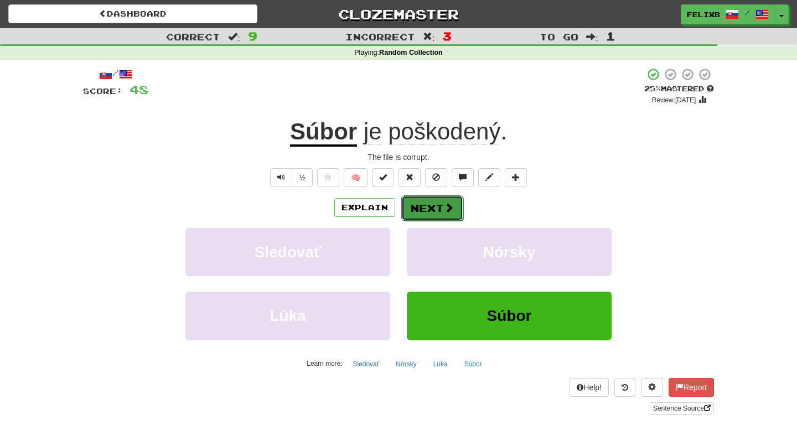
click at [453, 206] on span at bounding box center [449, 208] width 10 height 10
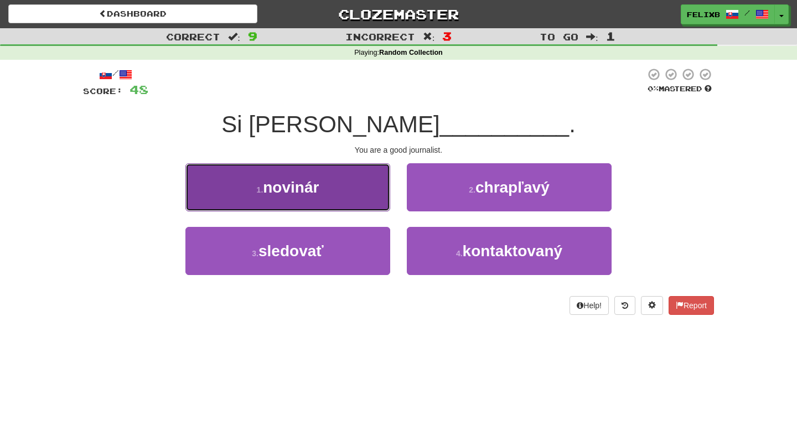
click at [348, 192] on button "1 . novinár" at bounding box center [287, 187] width 205 height 48
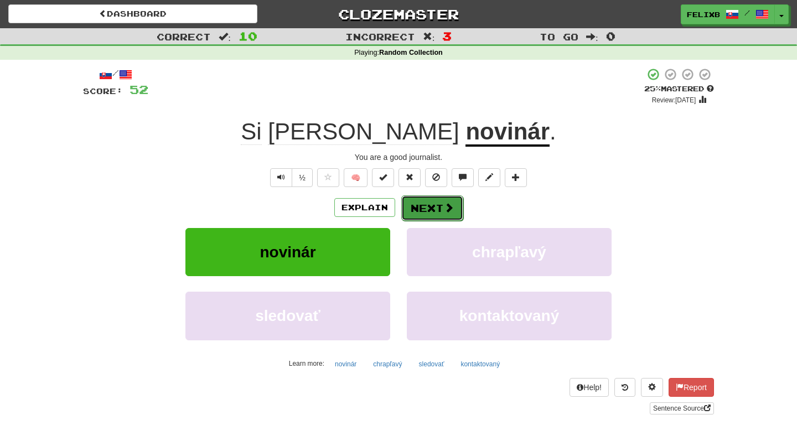
click at [434, 210] on button "Next" at bounding box center [432, 207] width 62 height 25
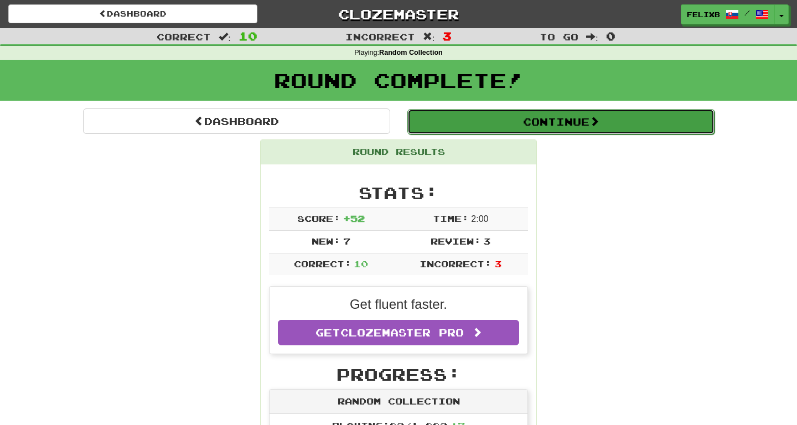
click at [561, 126] on button "Continue" at bounding box center [560, 121] width 307 height 25
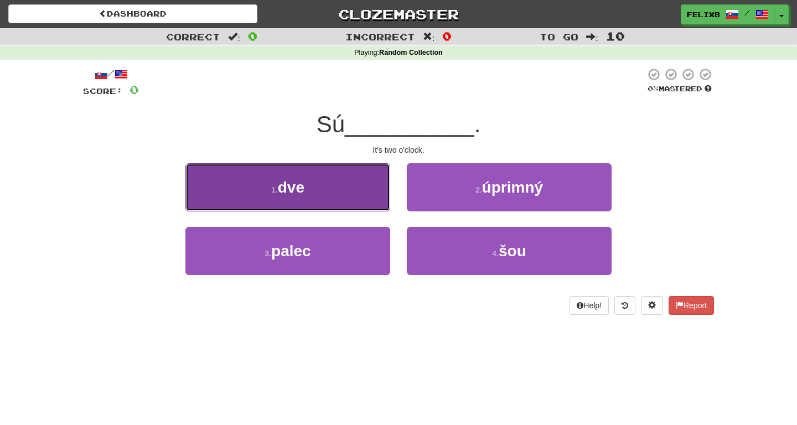
click at [346, 179] on button "1 . dve" at bounding box center [287, 187] width 205 height 48
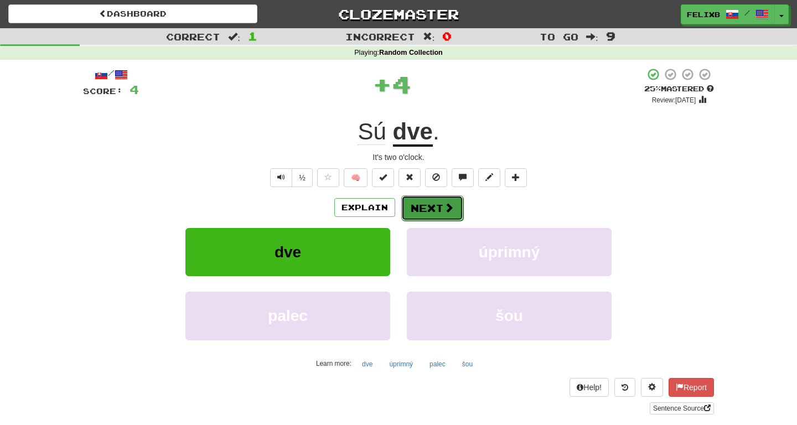
click at [444, 209] on span at bounding box center [449, 208] width 10 height 10
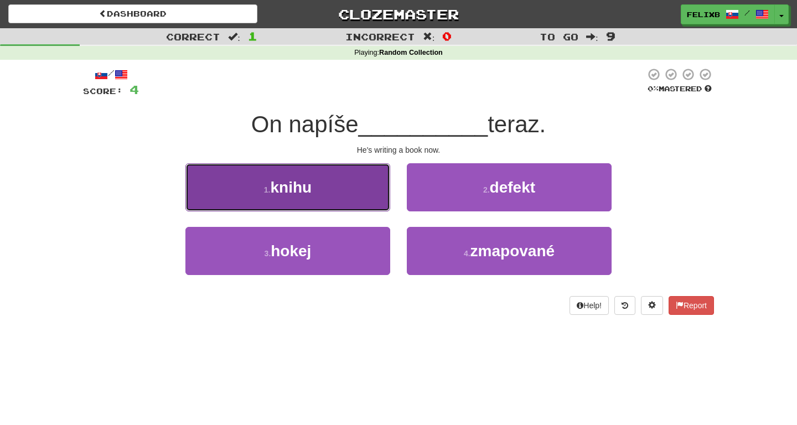
click at [317, 184] on button "1 . knihu" at bounding box center [287, 187] width 205 height 48
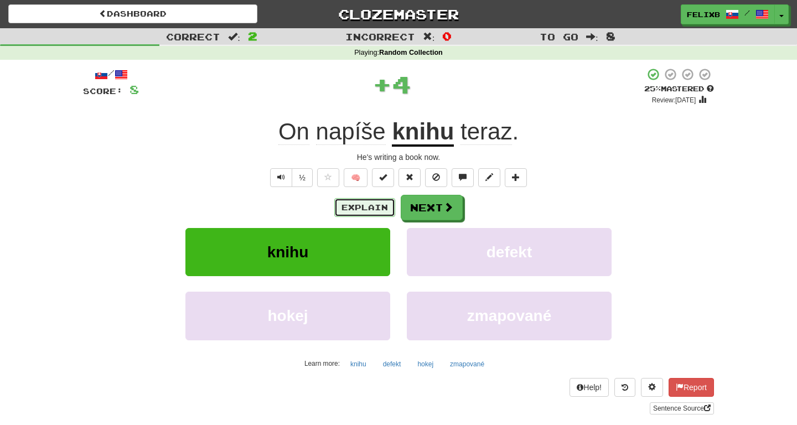
click at [357, 212] on button "Explain" at bounding box center [364, 207] width 61 height 19
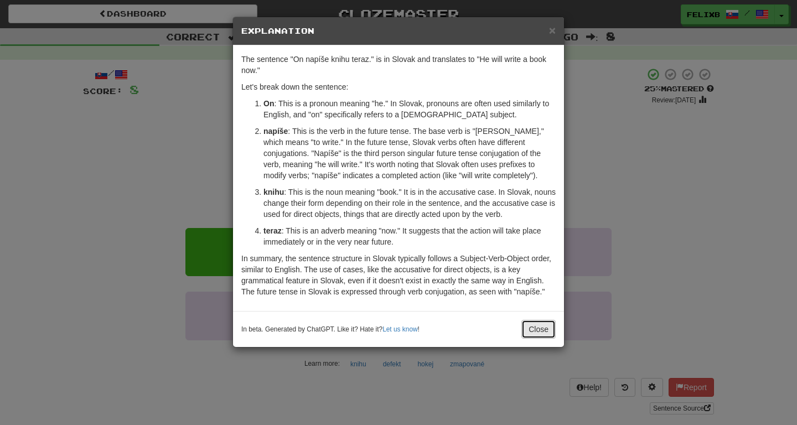
click at [527, 331] on button "Close" at bounding box center [539, 329] width 34 height 19
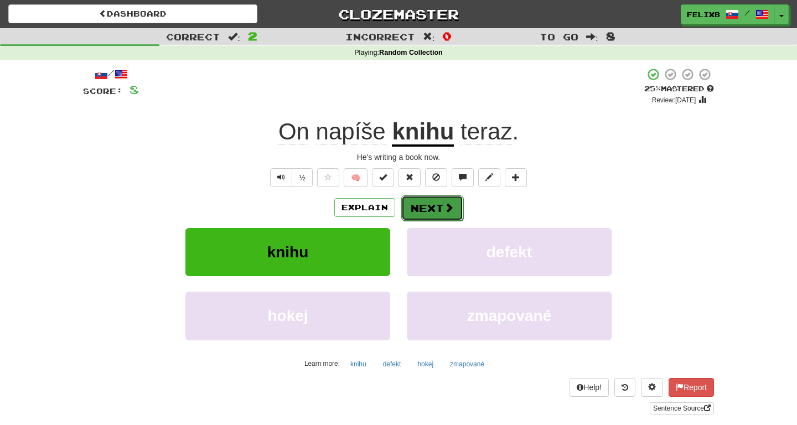
click at [429, 212] on button "Next" at bounding box center [432, 207] width 62 height 25
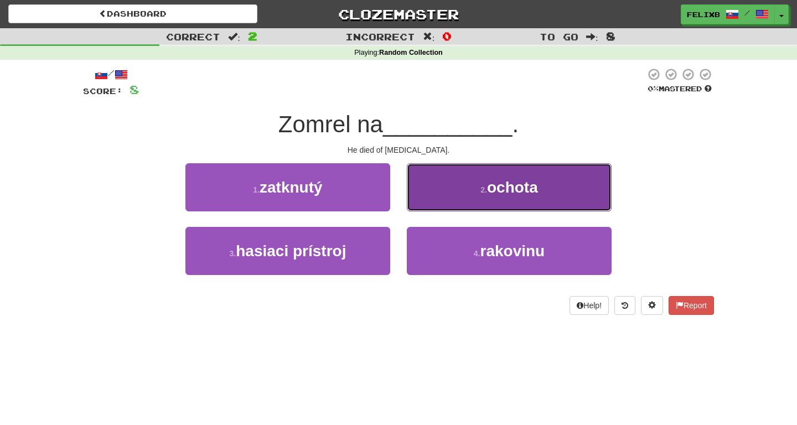
click at [473, 189] on button "2 . ochota" at bounding box center [509, 187] width 205 height 48
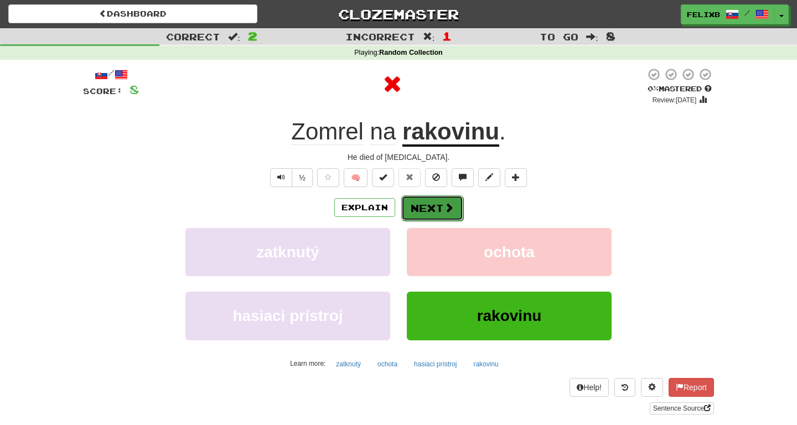
click at [440, 204] on button "Next" at bounding box center [432, 207] width 62 height 25
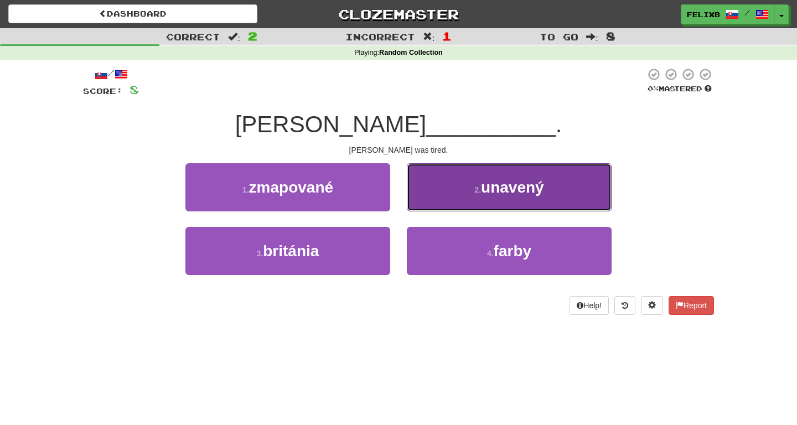
click at [574, 189] on button "2 . unavený" at bounding box center [509, 187] width 205 height 48
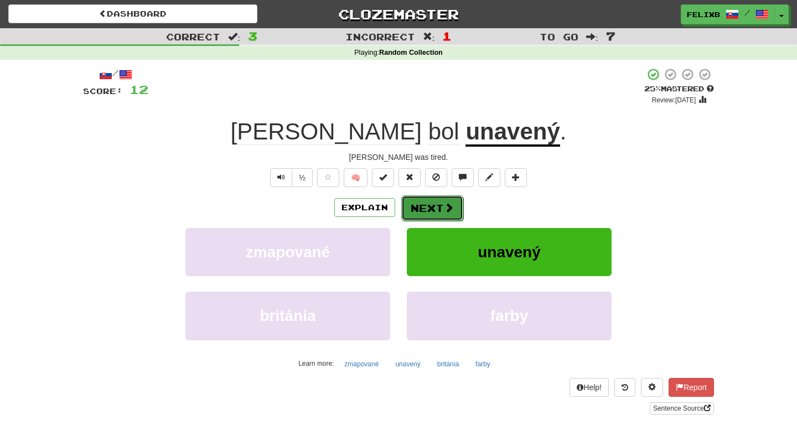
click at [449, 211] on span at bounding box center [449, 208] width 10 height 10
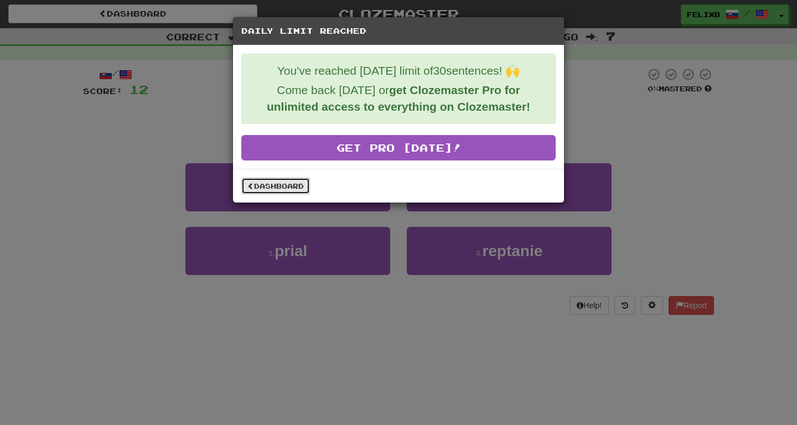
click at [291, 182] on link "Dashboard" at bounding box center [275, 186] width 69 height 17
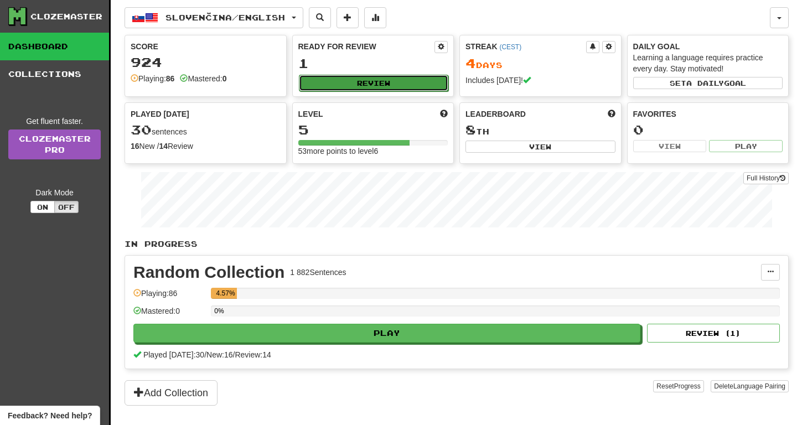
click at [362, 79] on button "Review" at bounding box center [374, 83] width 150 height 17
select select "**"
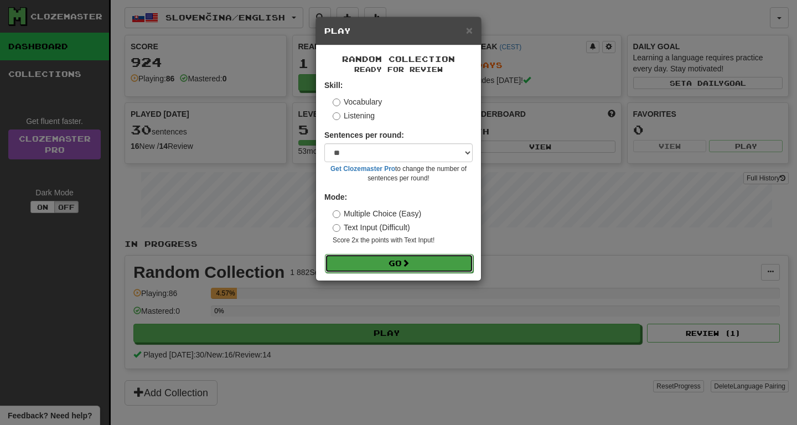
click at [413, 261] on button "Go" at bounding box center [399, 263] width 148 height 19
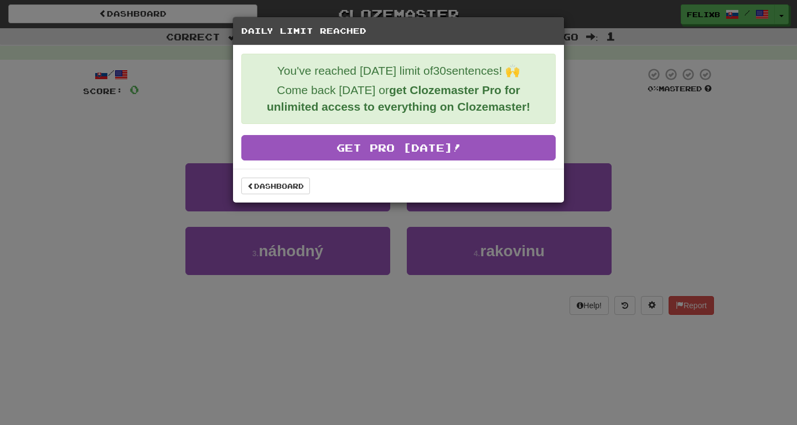
click at [659, 143] on div "Daily Limit Reached You've reached [DATE] limit of 30 sentences! 🙌 Come back [D…" at bounding box center [398, 212] width 797 height 425
click at [597, 109] on div "Daily Limit Reached You've reached [DATE] limit of 30 sentences! 🙌 Come back [D…" at bounding box center [398, 212] width 797 height 425
click at [261, 188] on link "Dashboard" at bounding box center [275, 186] width 69 height 17
